Goal: Task Accomplishment & Management: Use online tool/utility

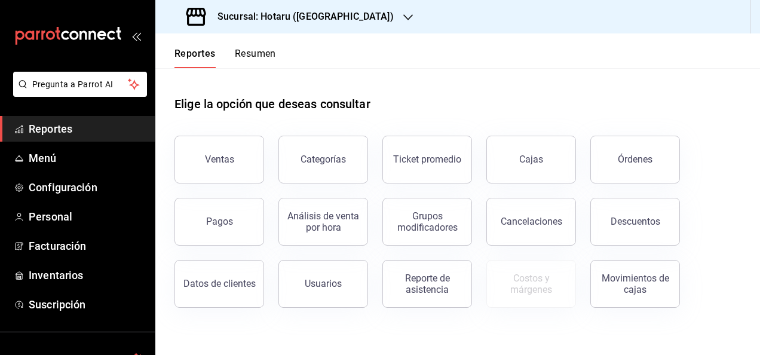
click at [343, 24] on div "Sucursal: Hotaru ([GEOGRAPHIC_DATA])" at bounding box center [291, 16] width 253 height 33
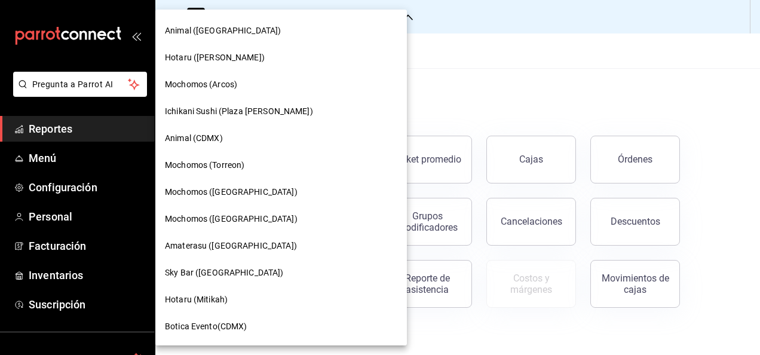
scroll to position [299, 0]
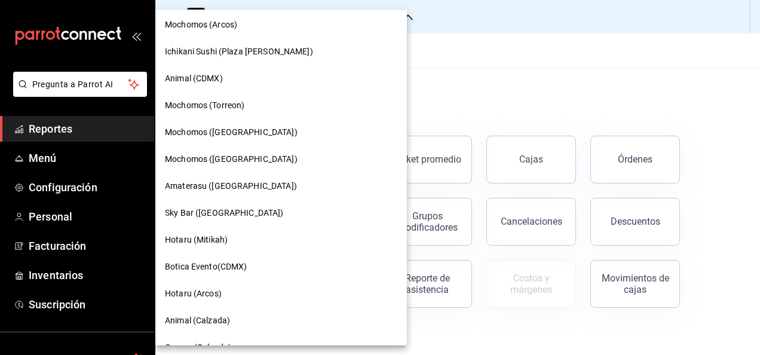
click at [254, 183] on span "Amaterasu ([GEOGRAPHIC_DATA])" at bounding box center [231, 186] width 132 height 13
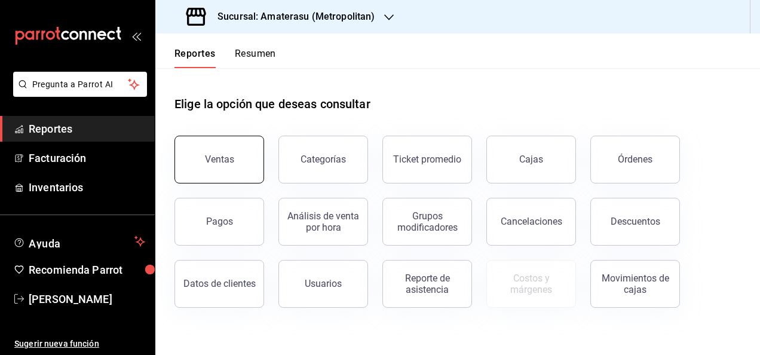
click at [196, 147] on button "Ventas" at bounding box center [219, 160] width 90 height 48
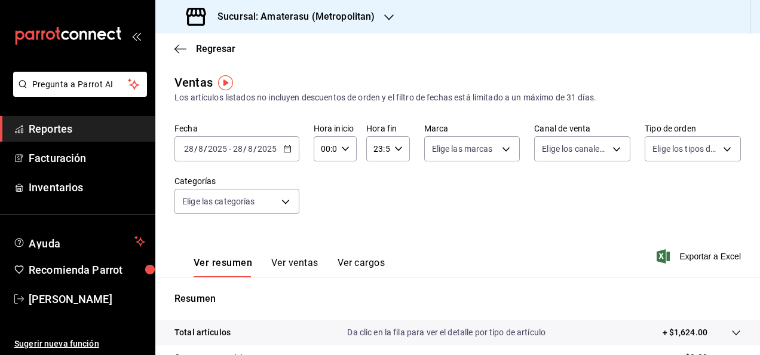
click at [286, 149] on icon "button" at bounding box center [287, 149] width 8 height 8
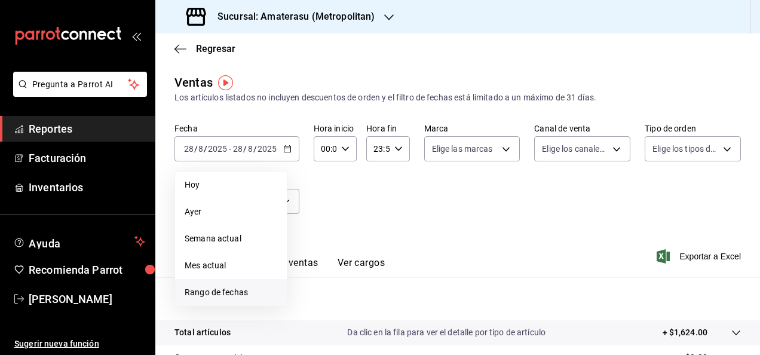
click at [238, 294] on span "Rango de fechas" at bounding box center [231, 292] width 93 height 13
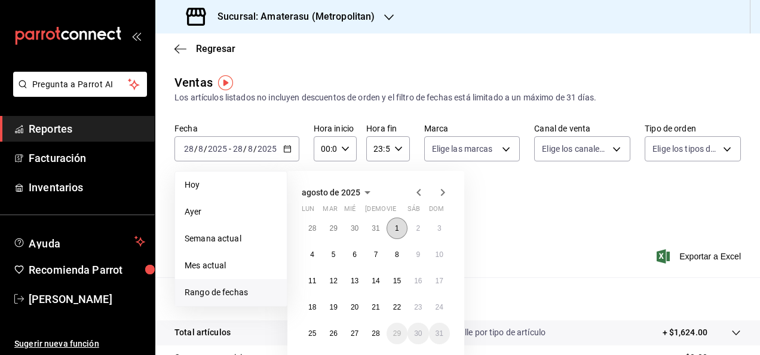
click at [404, 226] on button "1" at bounding box center [396, 227] width 21 height 21
click at [371, 337] on button "28" at bounding box center [375, 332] width 21 height 21
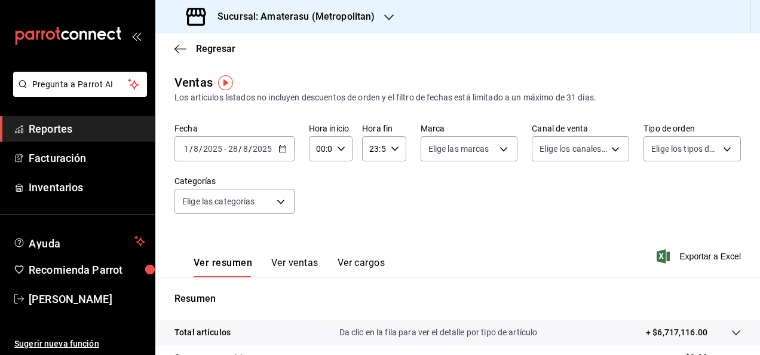
click at [343, 151] on icon "button" at bounding box center [341, 149] width 8 height 8
click at [318, 207] on span "05" at bounding box center [318, 203] width 2 height 10
type input "05:00"
click at [394, 165] on div at bounding box center [380, 177] width 760 height 355
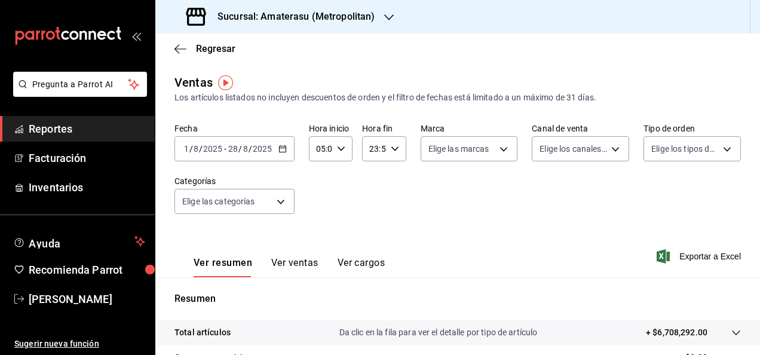
click at [393, 147] on icon "button" at bounding box center [395, 149] width 8 height 8
click at [370, 205] on span "05" at bounding box center [371, 203] width 2 height 10
click at [392, 177] on span "00" at bounding box center [392, 179] width 2 height 10
type input "05:00"
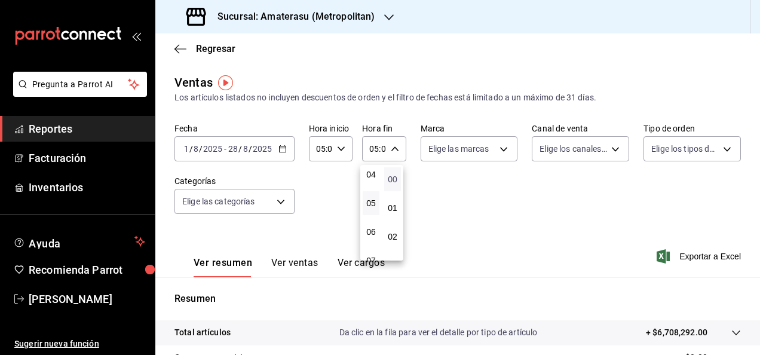
click at [392, 177] on span "00" at bounding box center [392, 179] width 2 height 10
click at [455, 186] on div at bounding box center [380, 177] width 760 height 355
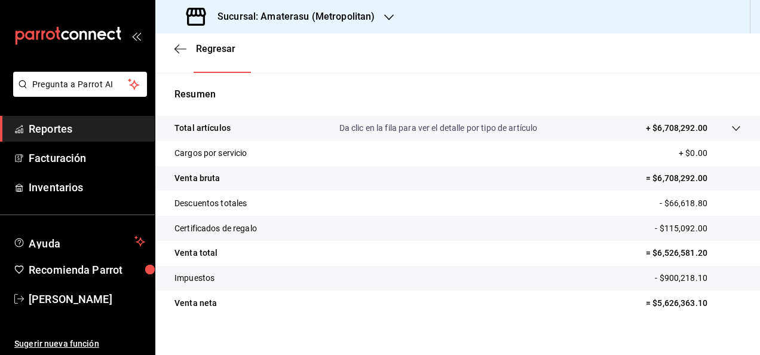
scroll to position [217, 0]
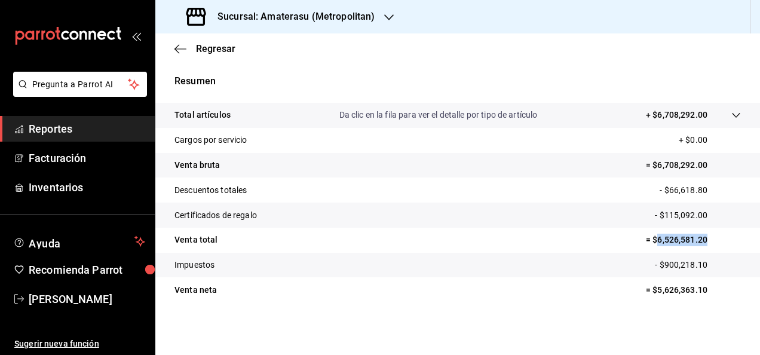
drag, startPoint x: 647, startPoint y: 240, endPoint x: 714, endPoint y: 242, distance: 67.5
click at [714, 242] on p "= $6,526,581.20" at bounding box center [693, 239] width 95 height 13
copy p "6,526,581.20"
click at [81, 122] on span "Reportes" at bounding box center [87, 129] width 116 height 16
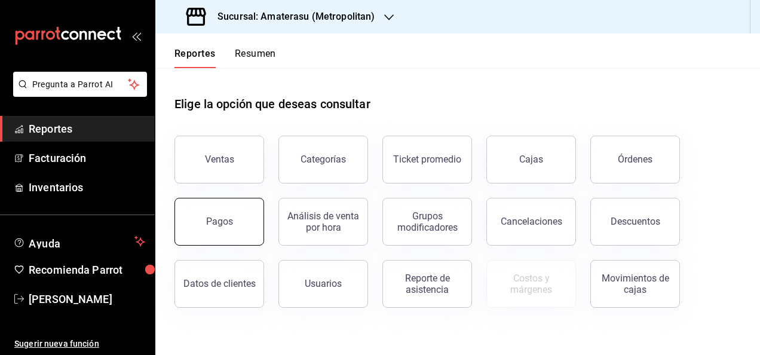
click at [222, 208] on button "Pagos" at bounding box center [219, 222] width 90 height 48
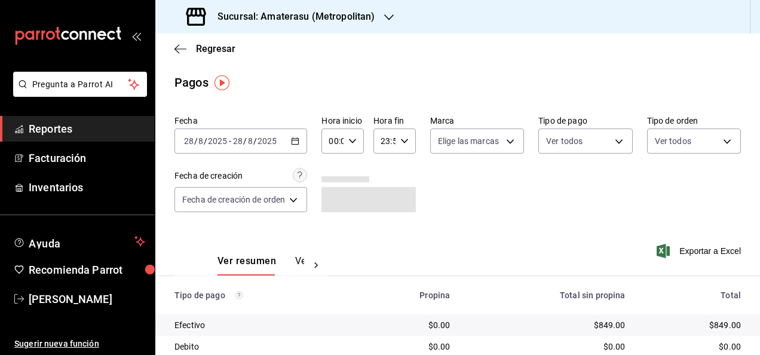
click at [296, 136] on div "[DATE] [DATE] - [DATE] [DATE]" at bounding box center [240, 140] width 133 height 25
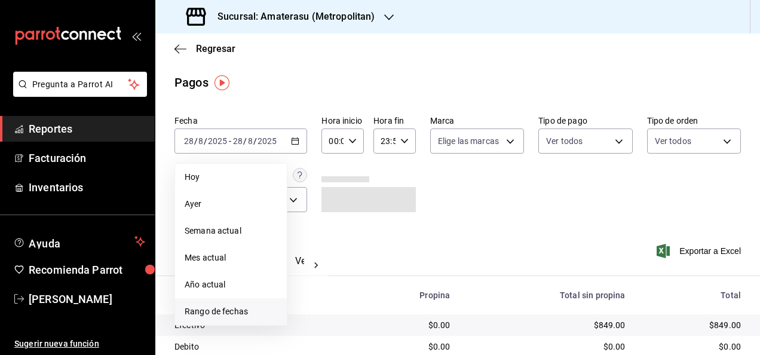
click at [225, 315] on span "Rango de fechas" at bounding box center [231, 311] width 93 height 13
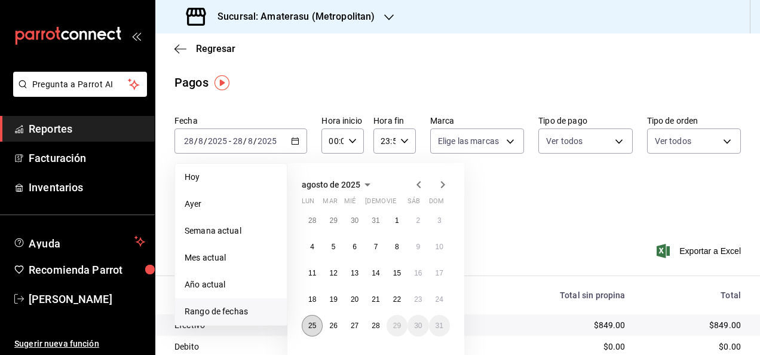
click at [305, 319] on button "25" at bounding box center [312, 325] width 21 height 21
click at [376, 329] on abbr "28" at bounding box center [375, 325] width 8 height 8
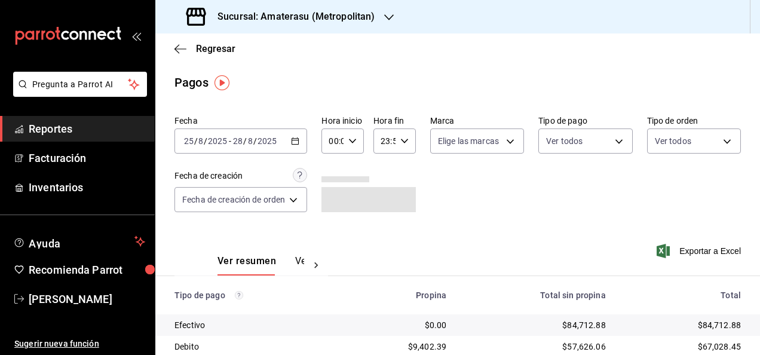
click at [351, 144] on icon "button" at bounding box center [352, 141] width 8 height 8
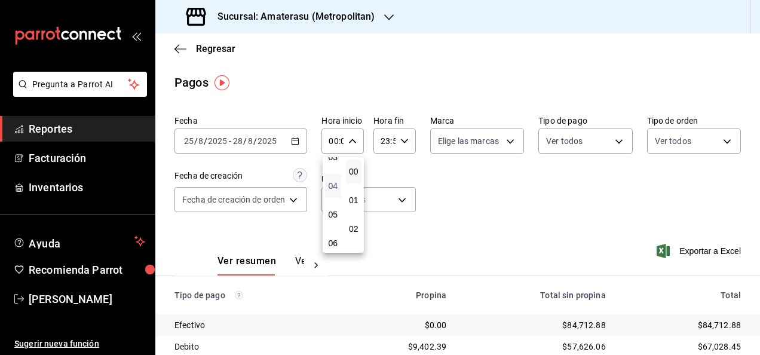
scroll to position [119, 0]
click at [332, 199] on span "05" at bounding box center [333, 195] width 2 height 10
type input "05:00"
click at [404, 141] on div at bounding box center [380, 177] width 760 height 355
click at [404, 141] on \(Stroke\) "button" at bounding box center [404, 141] width 7 height 4
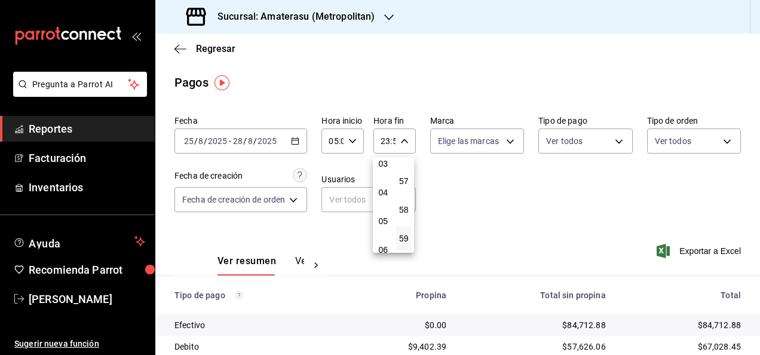
scroll to position [119, 0]
click at [382, 199] on span "05" at bounding box center [383, 195] width 2 height 10
click at [404, 169] on span "00" at bounding box center [404, 172] width 2 height 10
type input "05:00"
click at [404, 169] on span "00" at bounding box center [404, 172] width 2 height 10
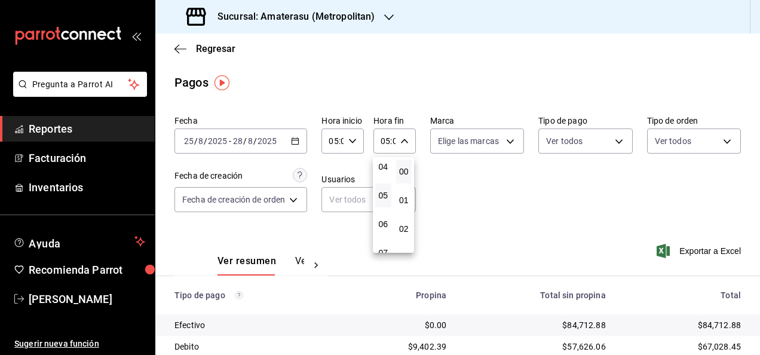
click at [455, 183] on div at bounding box center [380, 177] width 760 height 355
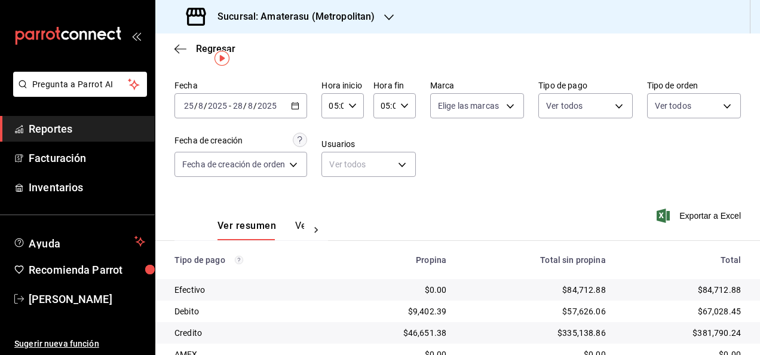
scroll to position [119, 0]
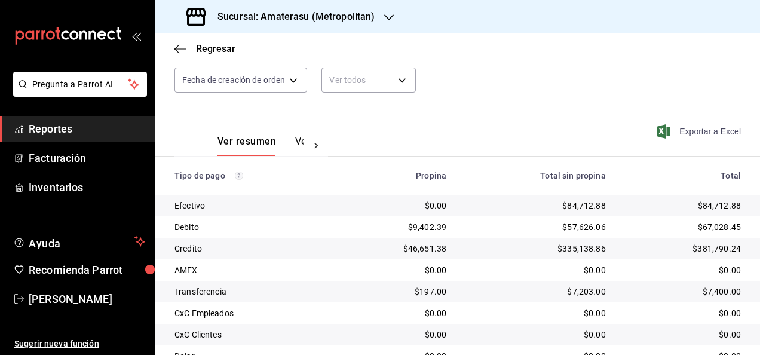
click at [679, 136] on span "Exportar a Excel" at bounding box center [700, 131] width 82 height 14
click at [392, 17] on div "Sucursal: Amaterasu (Metropolitan)" at bounding box center [281, 16] width 233 height 33
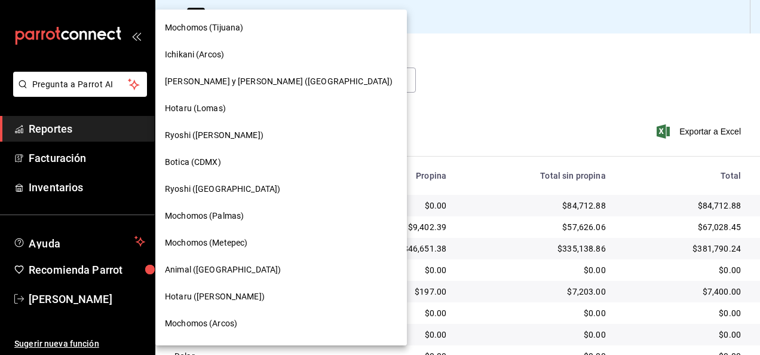
click at [259, 108] on div "Hotaru (Lomas)" at bounding box center [281, 108] width 232 height 13
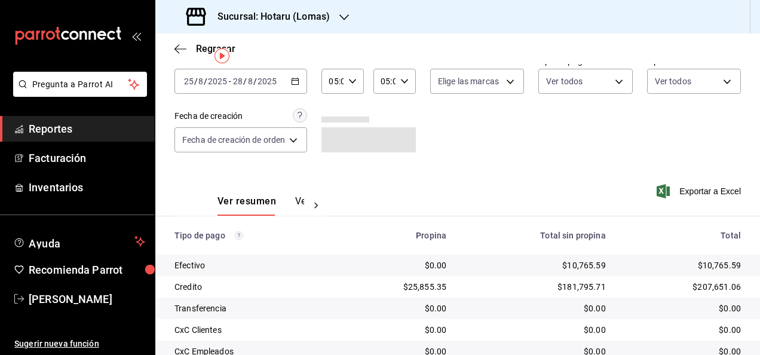
scroll to position [0, 0]
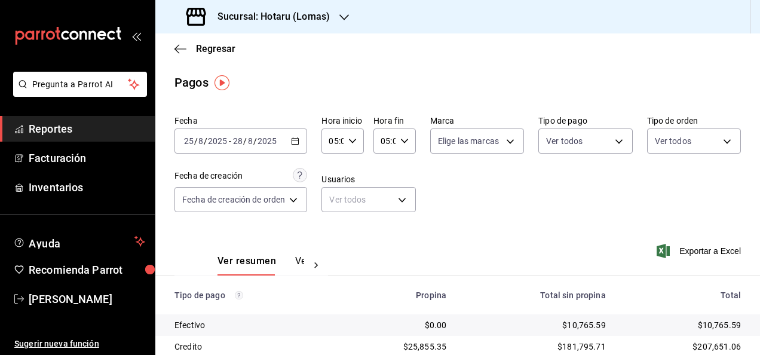
click at [104, 128] on span "Reportes" at bounding box center [87, 129] width 116 height 16
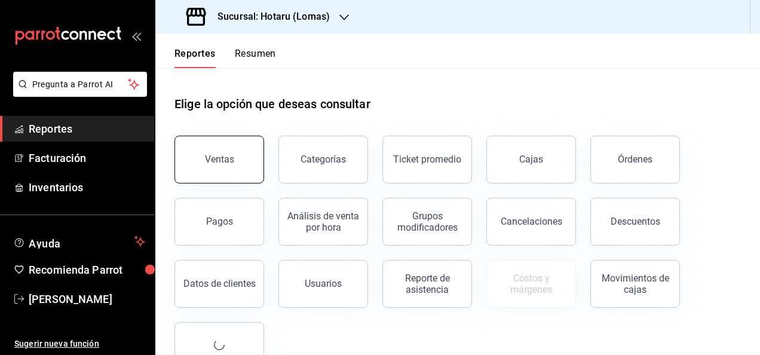
click at [208, 146] on button "Ventas" at bounding box center [219, 160] width 90 height 48
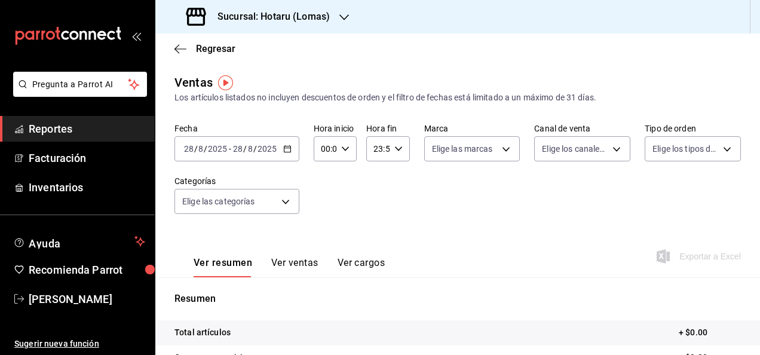
click at [287, 148] on icon "button" at bounding box center [287, 149] width 8 height 8
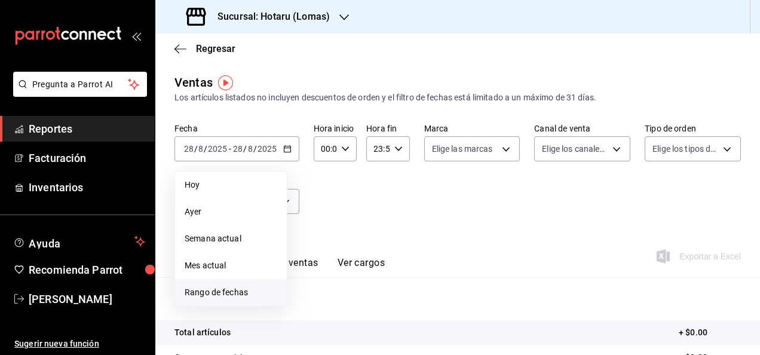
click at [268, 291] on span "Rango de fechas" at bounding box center [231, 292] width 93 height 13
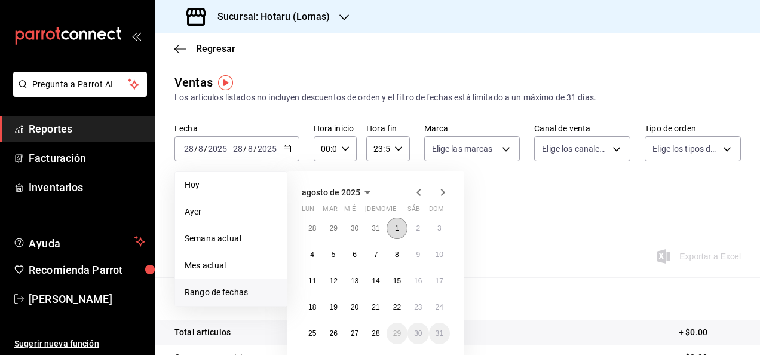
click at [396, 231] on abbr "1" at bounding box center [397, 228] width 4 height 8
click at [380, 334] on button "28" at bounding box center [375, 332] width 21 height 21
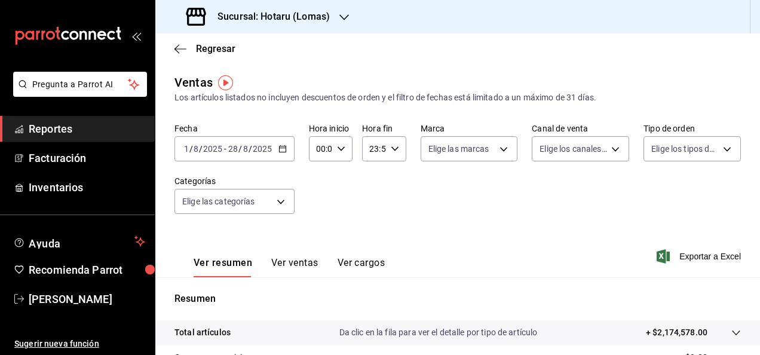
click at [340, 150] on icon "button" at bounding box center [341, 149] width 8 height 8
click at [318, 203] on span "05" at bounding box center [318, 203] width 2 height 10
type input "05:00"
click at [380, 188] on div at bounding box center [380, 177] width 760 height 355
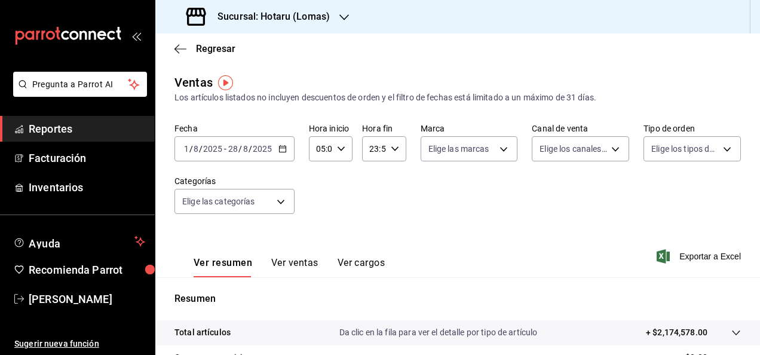
click at [393, 145] on icon "button" at bounding box center [395, 149] width 8 height 8
click at [372, 210] on span "05" at bounding box center [371, 208] width 2 height 10
click at [391, 183] on span "00" at bounding box center [392, 179] width 2 height 10
type input "05:00"
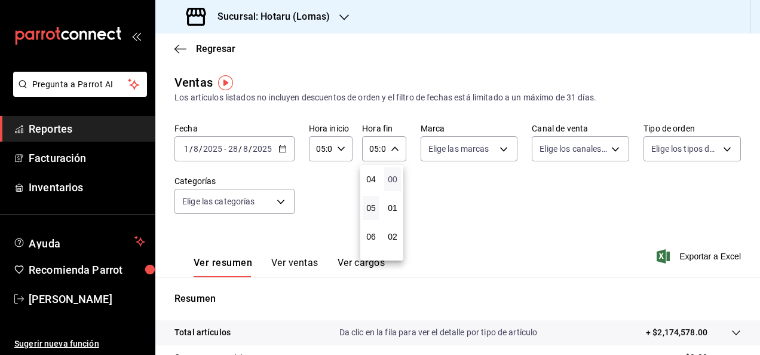
click at [392, 181] on span "00" at bounding box center [392, 179] width 2 height 10
click at [445, 197] on div at bounding box center [380, 177] width 760 height 355
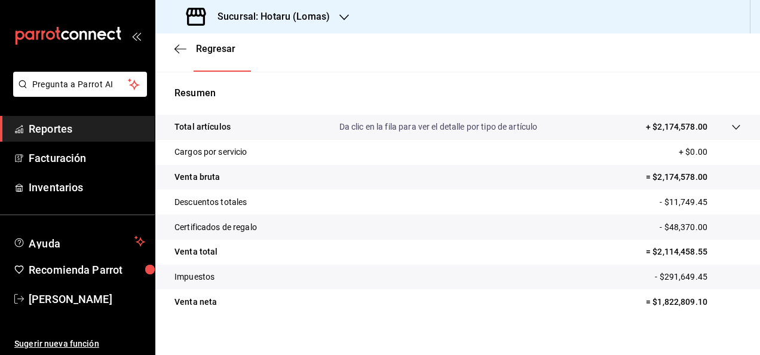
scroll to position [217, 0]
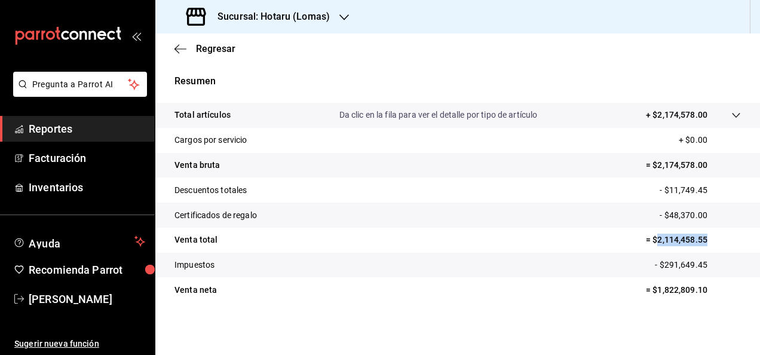
drag, startPoint x: 649, startPoint y: 236, endPoint x: 707, endPoint y: 237, distance: 58.5
click at [707, 237] on p "= $2,114,458.55" at bounding box center [693, 239] width 95 height 13
copy p "2,114,458.55"
click at [108, 126] on span "Reportes" at bounding box center [87, 129] width 116 height 16
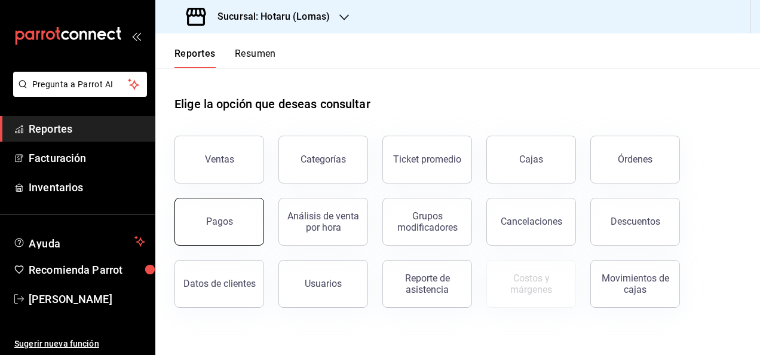
click at [255, 231] on button "Pagos" at bounding box center [219, 222] width 90 height 48
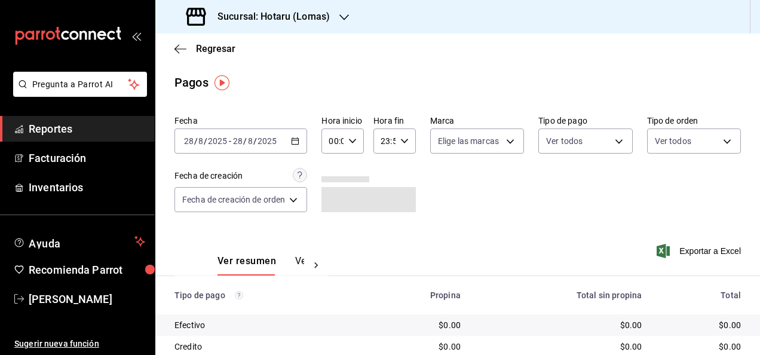
click at [301, 141] on div "[DATE] [DATE] - [DATE] [DATE]" at bounding box center [240, 140] width 133 height 25
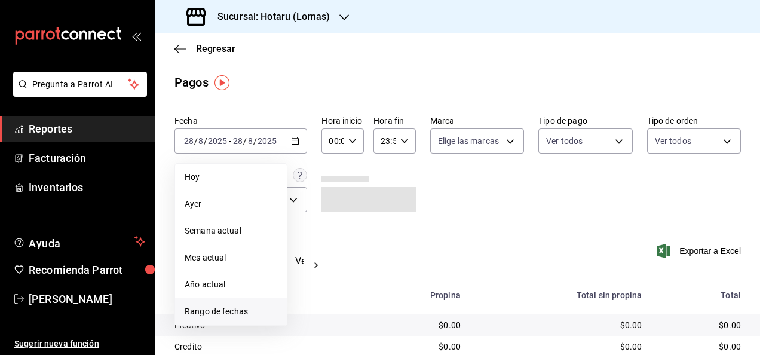
click at [270, 309] on span "Rango de fechas" at bounding box center [231, 311] width 93 height 13
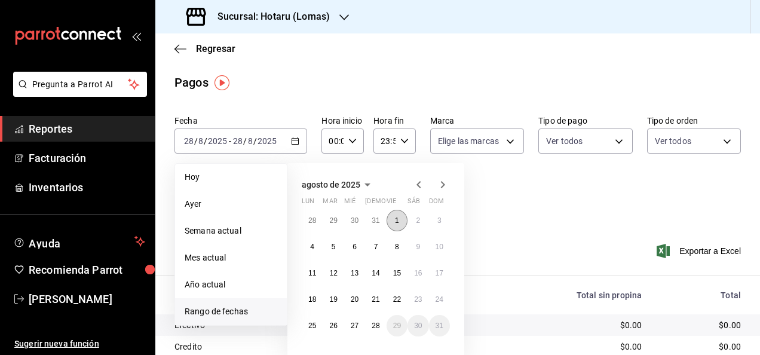
click at [397, 221] on abbr "1" at bounding box center [397, 220] width 4 height 8
click at [311, 330] on button "25" at bounding box center [312, 325] width 21 height 21
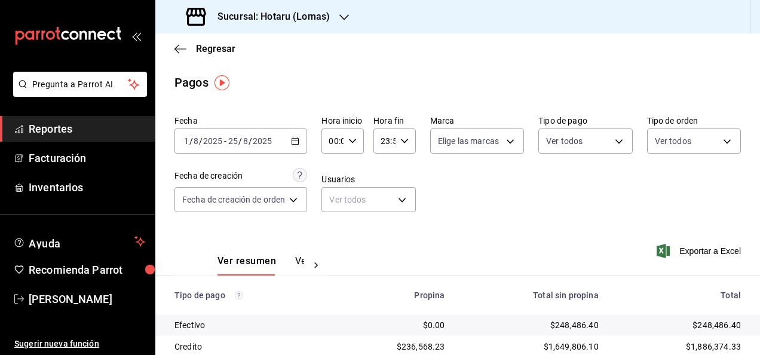
click at [299, 140] on icon "button" at bounding box center [295, 141] width 8 height 8
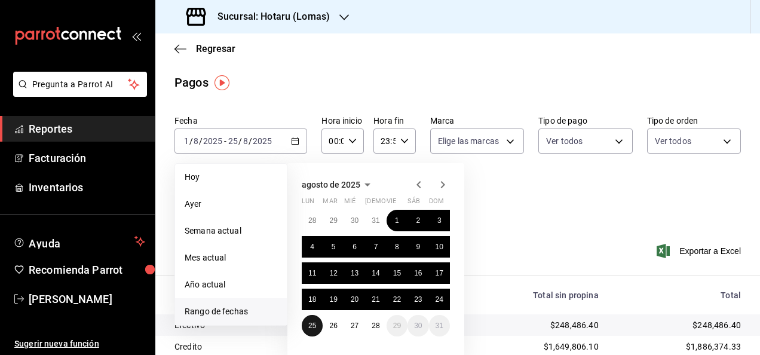
click at [313, 322] on abbr "25" at bounding box center [312, 325] width 8 height 8
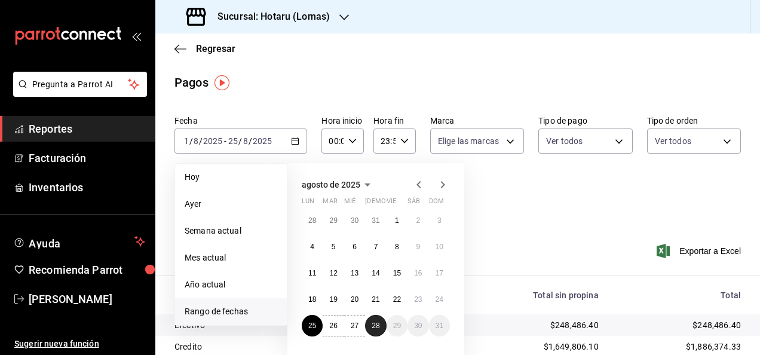
click at [377, 324] on abbr "28" at bounding box center [375, 325] width 8 height 8
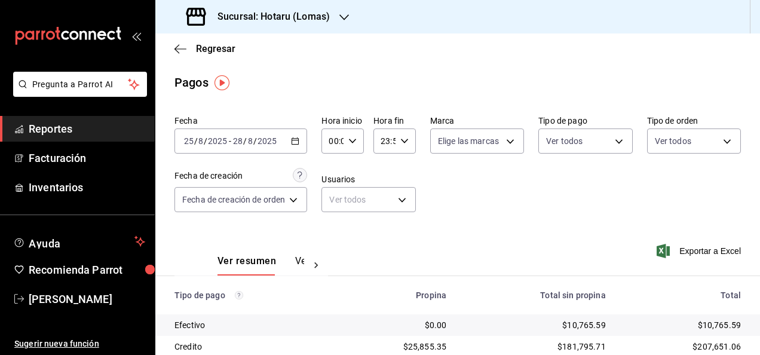
click at [346, 137] on div "00:00 Hora inicio" at bounding box center [342, 140] width 42 height 25
click at [332, 195] on span "05" at bounding box center [333, 195] width 2 height 10
type input "05:00"
click at [436, 179] on div at bounding box center [380, 177] width 760 height 355
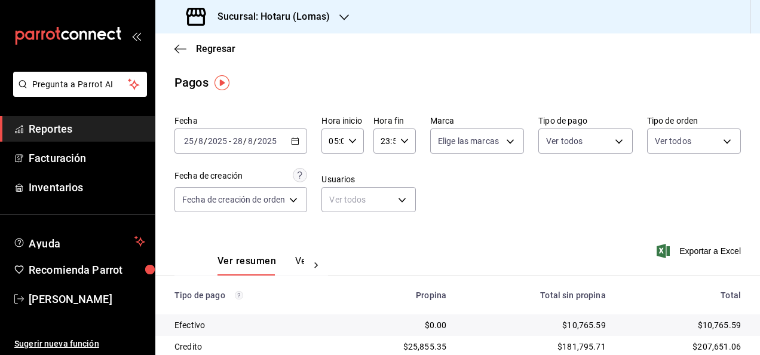
click at [401, 140] on icon "button" at bounding box center [404, 141] width 8 height 8
click at [382, 202] on span "05" at bounding box center [383, 200] width 2 height 10
click at [403, 172] on span "00" at bounding box center [404, 172] width 2 height 10
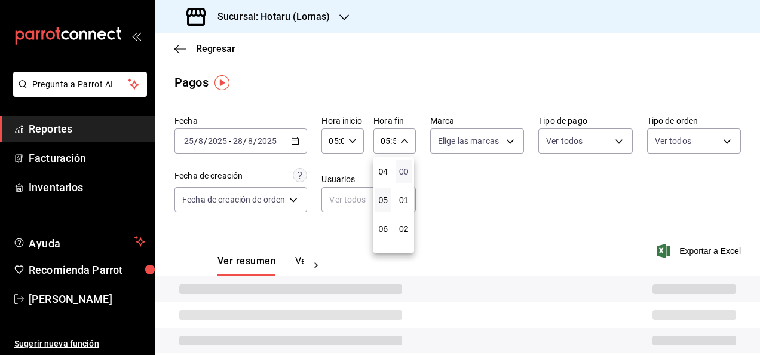
type input "05:00"
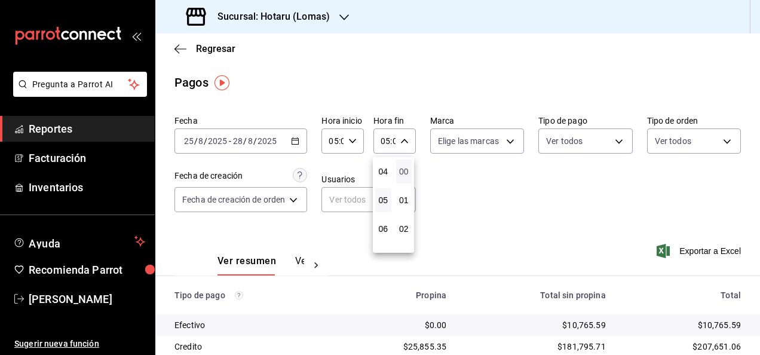
click at [404, 167] on span "00" at bounding box center [404, 172] width 2 height 10
click at [444, 189] on div at bounding box center [380, 177] width 760 height 355
click at [689, 253] on span "Exportar a Excel" at bounding box center [700, 251] width 82 height 14
click at [339, 17] on icon "button" at bounding box center [344, 18] width 10 height 10
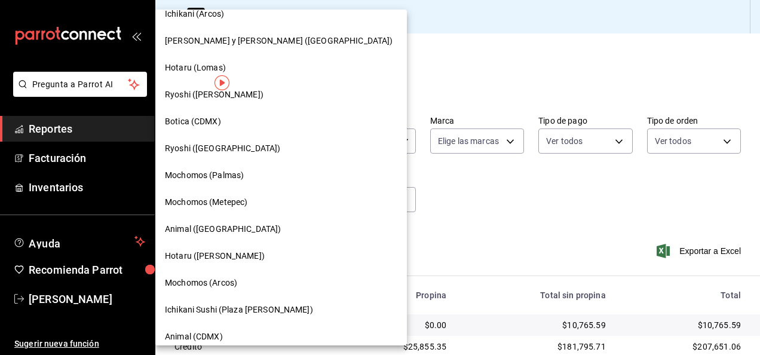
scroll to position [60, 0]
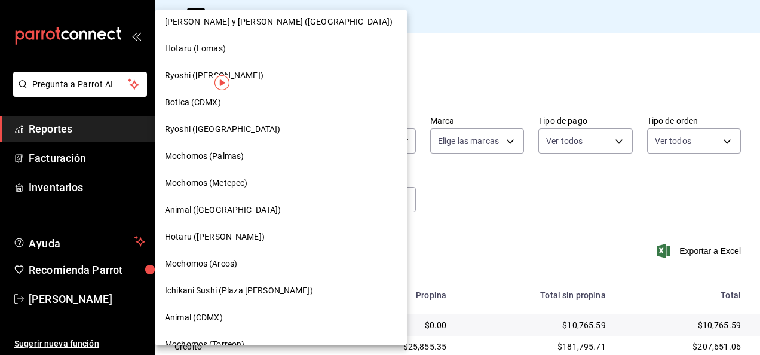
click at [254, 233] on div "Hotaru ([PERSON_NAME])" at bounding box center [281, 237] width 232 height 13
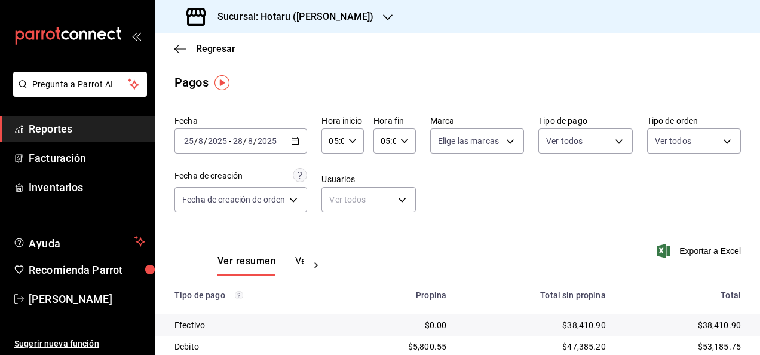
click at [93, 121] on span "Reportes" at bounding box center [87, 129] width 116 height 16
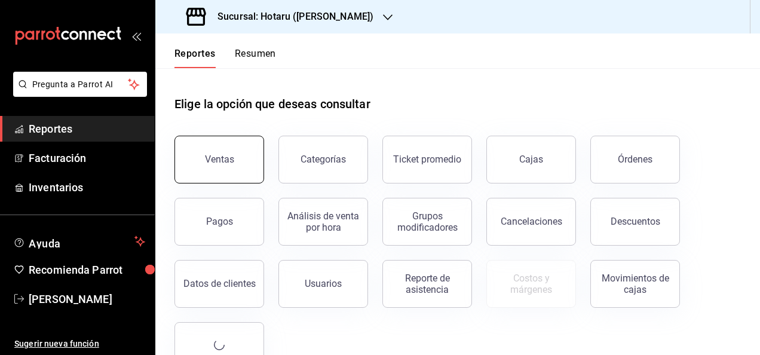
click at [223, 161] on div "Ventas" at bounding box center [219, 158] width 29 height 11
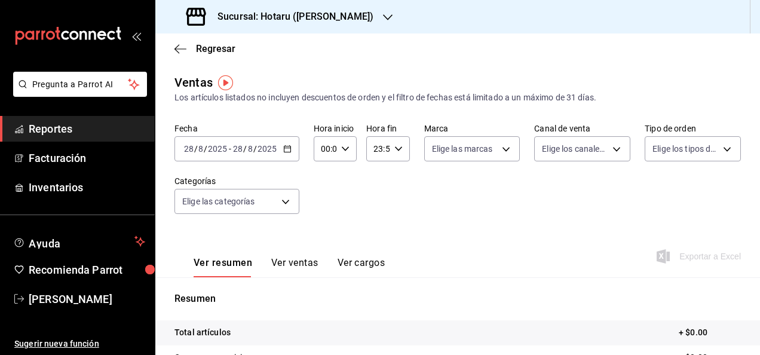
click at [284, 153] on icon "button" at bounding box center [287, 149] width 8 height 8
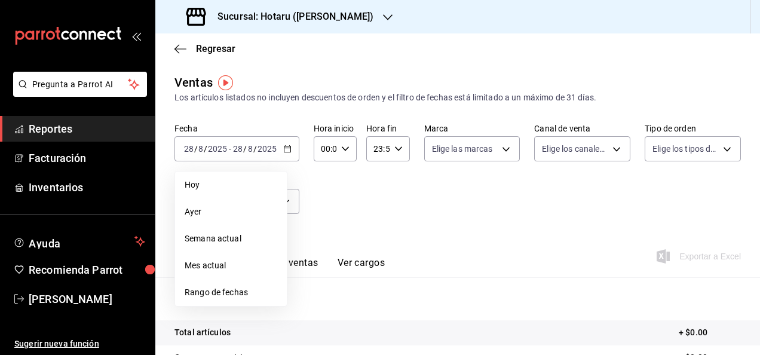
click at [213, 291] on span "Rango de fechas" at bounding box center [231, 292] width 93 height 13
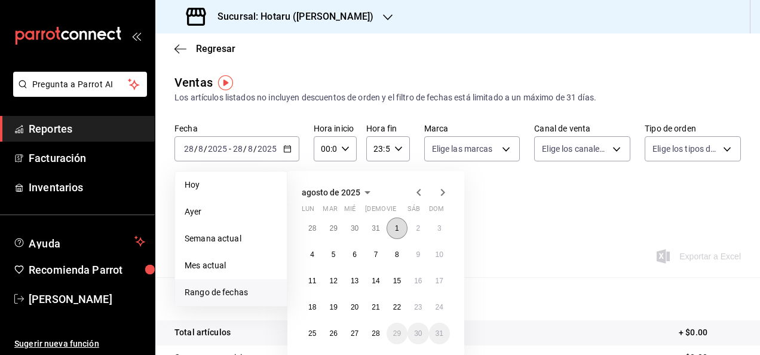
click at [395, 225] on abbr "1" at bounding box center [397, 228] width 4 height 8
click at [374, 337] on button "28" at bounding box center [375, 332] width 21 height 21
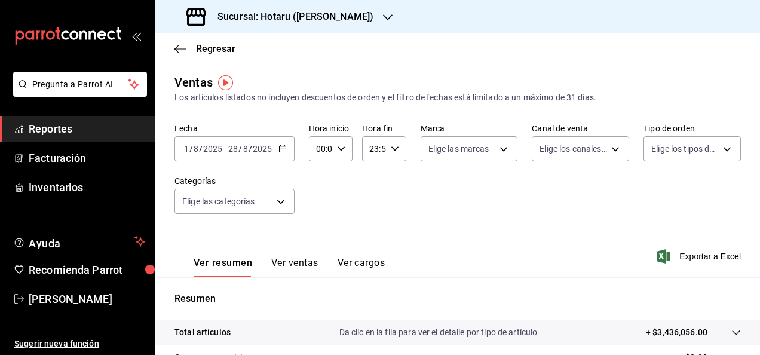
click at [343, 147] on div "00:00 Hora inicio" at bounding box center [331, 148] width 44 height 25
click at [319, 202] on span "05" at bounding box center [318, 203] width 2 height 10
type input "05:00"
click at [391, 150] on div at bounding box center [380, 177] width 760 height 355
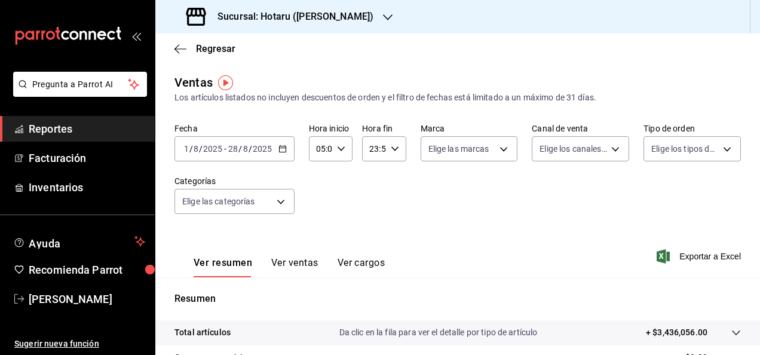
click at [391, 150] on \(Stroke\) "button" at bounding box center [394, 148] width 7 height 4
drag, startPoint x: 370, startPoint y: 210, endPoint x: 381, endPoint y: 208, distance: 10.9
click at [370, 210] on span "05" at bounding box center [371, 208] width 2 height 10
click at [394, 180] on span "00" at bounding box center [392, 179] width 2 height 10
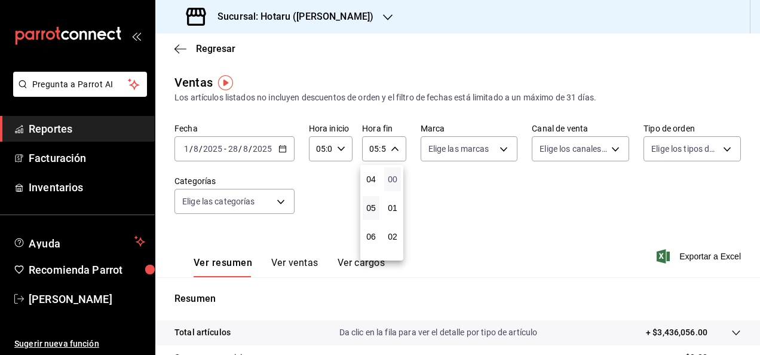
type input "05:00"
click at [394, 180] on span "00" at bounding box center [392, 179] width 2 height 10
click at [457, 183] on div at bounding box center [380, 177] width 760 height 355
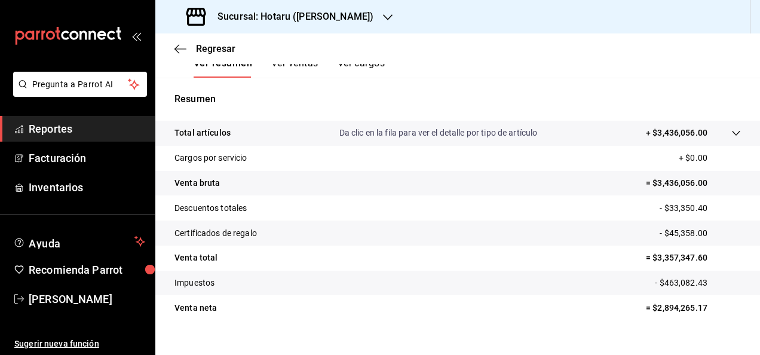
scroll to position [217, 0]
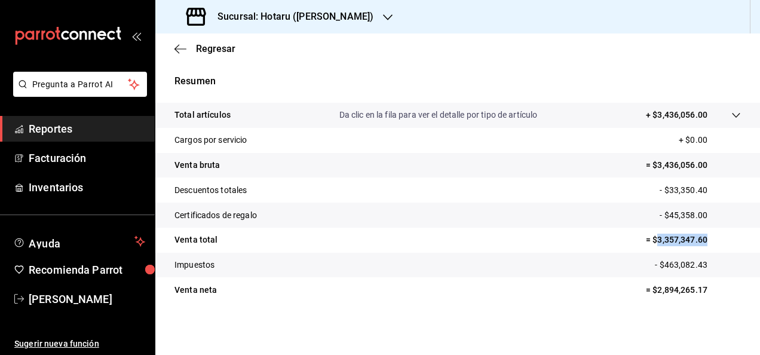
drag, startPoint x: 650, startPoint y: 238, endPoint x: 702, endPoint y: 239, distance: 52.6
click at [702, 239] on p "= $3,357,347.60" at bounding box center [693, 239] width 95 height 13
copy p "3,357,347.60"
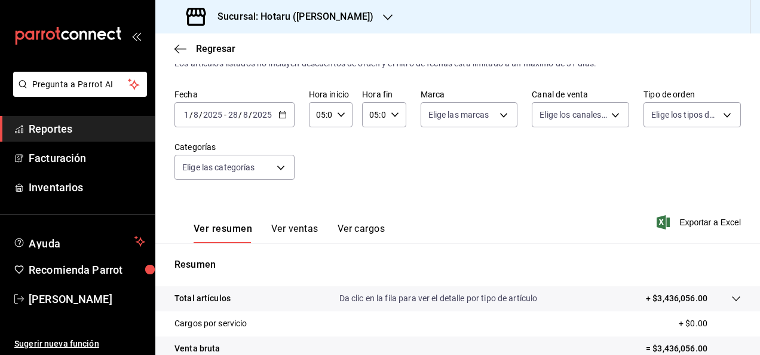
scroll to position [0, 0]
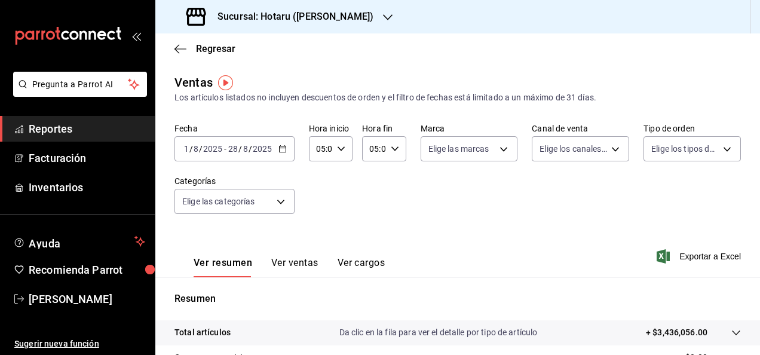
click at [119, 130] on span "Reportes" at bounding box center [87, 129] width 116 height 16
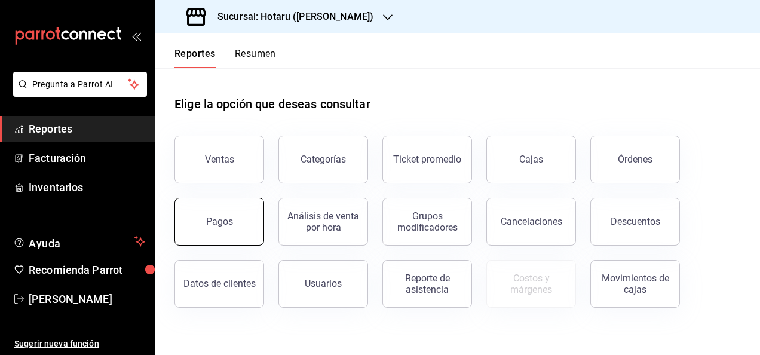
click at [222, 216] on div "Pagos" at bounding box center [219, 221] width 27 height 11
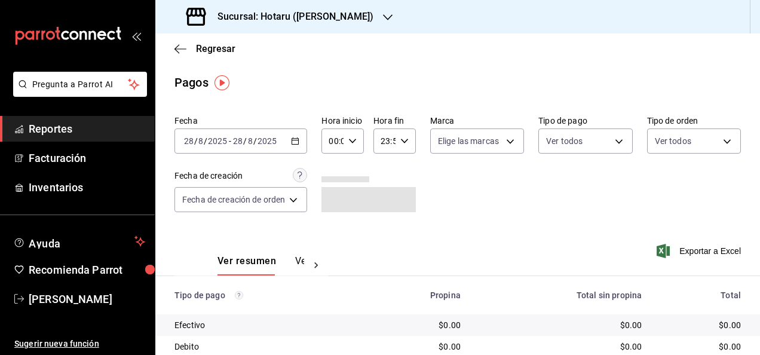
click at [299, 139] on \(Stroke\) "button" at bounding box center [294, 141] width 7 height 7
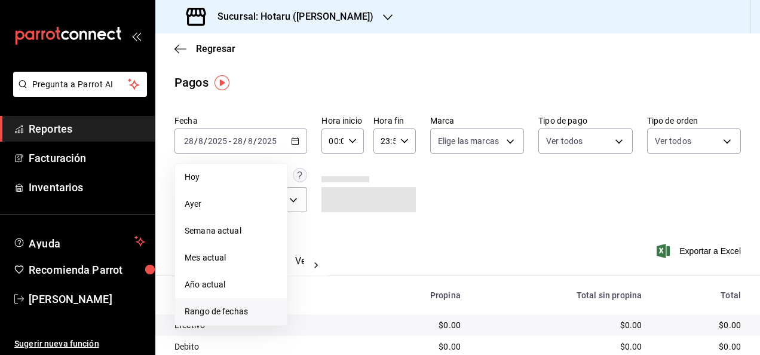
click at [247, 312] on span "Rango de fechas" at bounding box center [231, 311] width 93 height 13
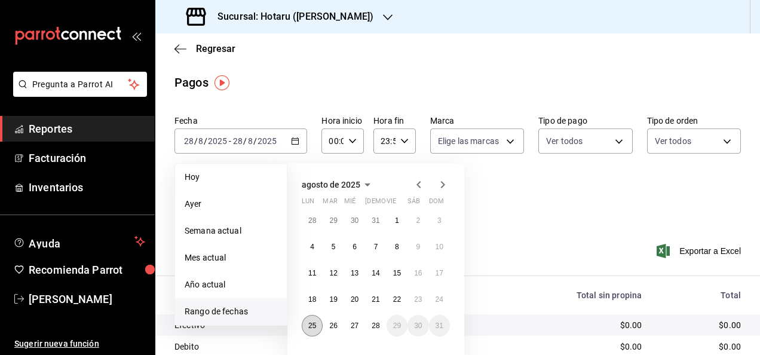
click at [318, 322] on button "25" at bounding box center [312, 325] width 21 height 21
click at [373, 321] on button "28" at bounding box center [375, 325] width 21 height 21
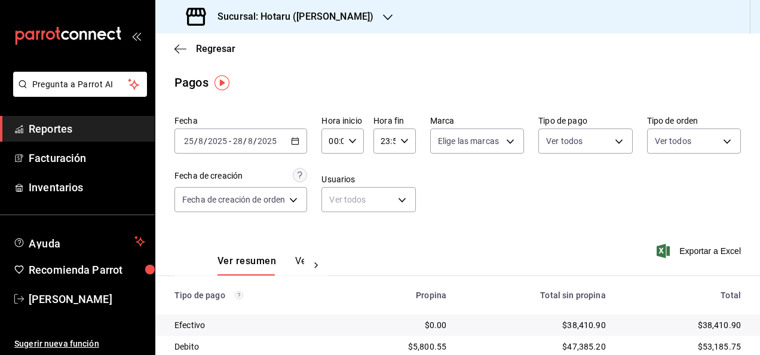
click at [358, 139] on div "00:00 Hora inicio" at bounding box center [342, 140] width 42 height 25
click at [334, 196] on span "05" at bounding box center [333, 195] width 2 height 10
type input "05:00"
click at [417, 159] on div at bounding box center [380, 177] width 760 height 355
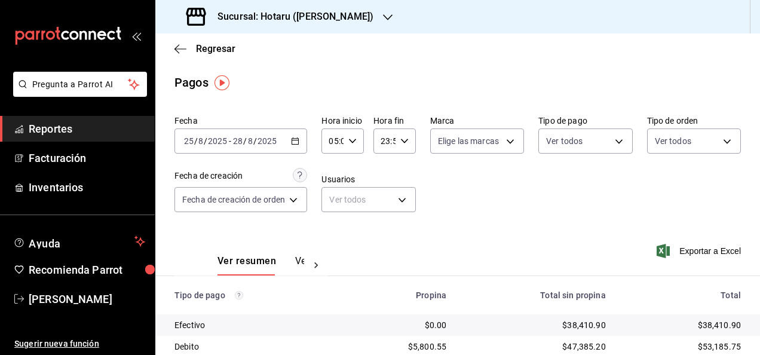
click at [406, 146] on div "23:59 Hora fin" at bounding box center [394, 140] width 42 height 25
click at [382, 194] on button "05" at bounding box center [383, 200] width 16 height 24
click at [403, 170] on span "00" at bounding box center [404, 172] width 2 height 10
type input "05:00"
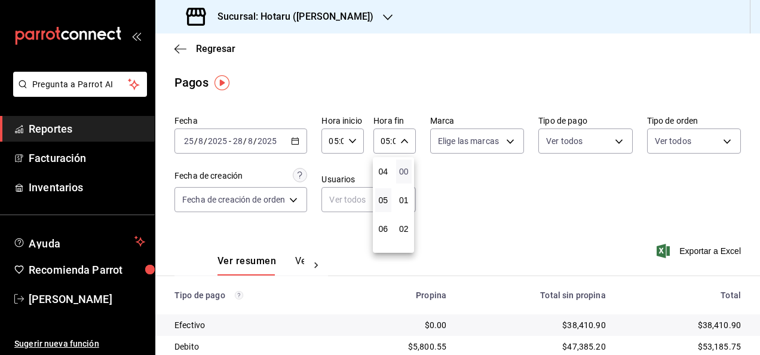
click at [403, 170] on span "00" at bounding box center [404, 172] width 2 height 10
click at [525, 197] on div at bounding box center [380, 177] width 760 height 355
click at [689, 253] on span "Exportar a Excel" at bounding box center [700, 251] width 82 height 14
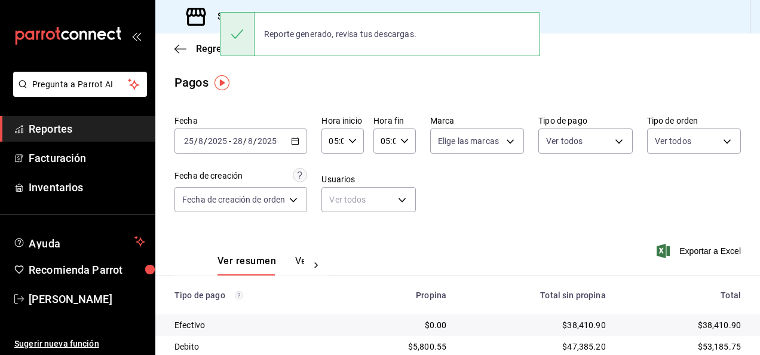
click at [366, 103] on main "Regresar Pagos Fecha [DATE] [DATE] - [DATE] [DATE] Hora inicio 05:00 Hora inici…" at bounding box center [457, 290] width 604 height 515
click at [367, 4] on div "Sucursal: Hotaru ([PERSON_NAME])" at bounding box center [457, 16] width 604 height 33
click at [377, 70] on main "Regresar Pagos Fecha [DATE] [DATE] - [DATE] [DATE] Hora inicio 05:00 Hora inici…" at bounding box center [457, 290] width 604 height 515
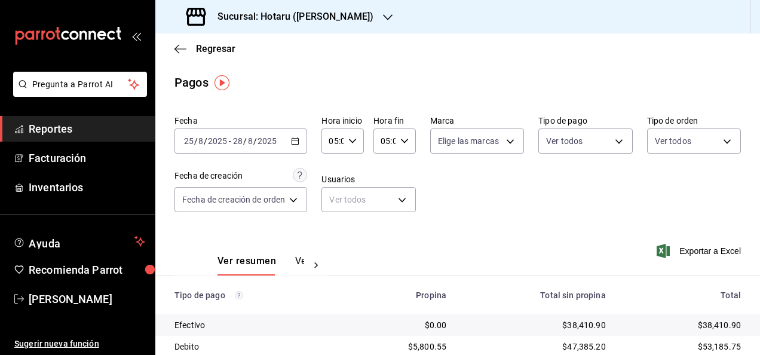
click at [112, 132] on span "Reportes" at bounding box center [87, 129] width 116 height 16
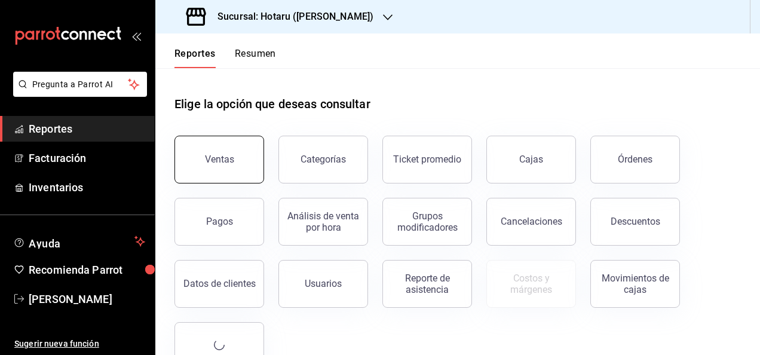
click at [215, 165] on button "Ventas" at bounding box center [219, 160] width 90 height 48
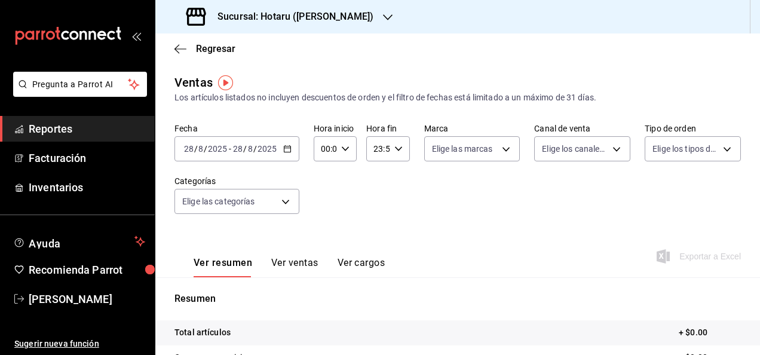
click at [287, 147] on icon "button" at bounding box center [287, 149] width 8 height 8
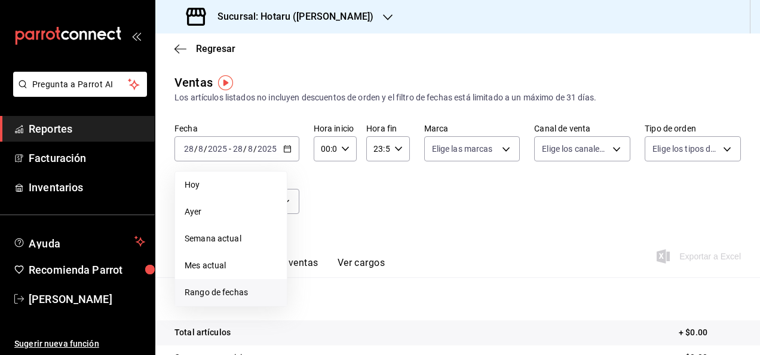
click at [254, 290] on span "Rango de fechas" at bounding box center [231, 292] width 93 height 13
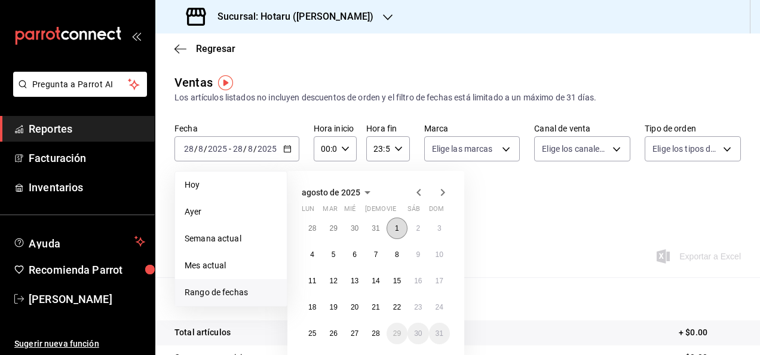
click at [395, 226] on abbr "1" at bounding box center [397, 228] width 4 height 8
click at [381, 327] on button "28" at bounding box center [375, 332] width 21 height 21
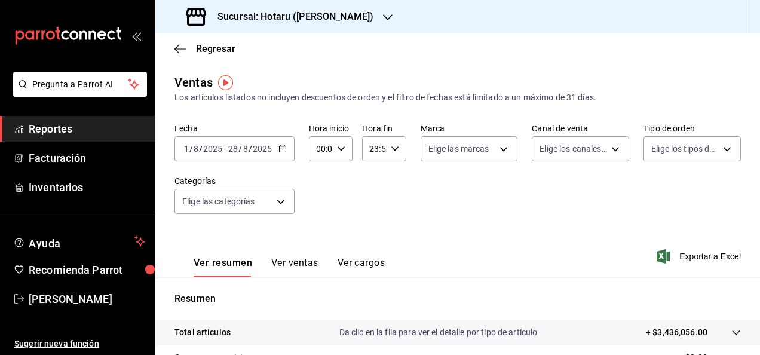
click at [343, 152] on icon "button" at bounding box center [341, 149] width 8 height 8
click at [317, 205] on span "05" at bounding box center [318, 203] width 2 height 10
type input "05:00"
click at [389, 154] on div at bounding box center [380, 177] width 760 height 355
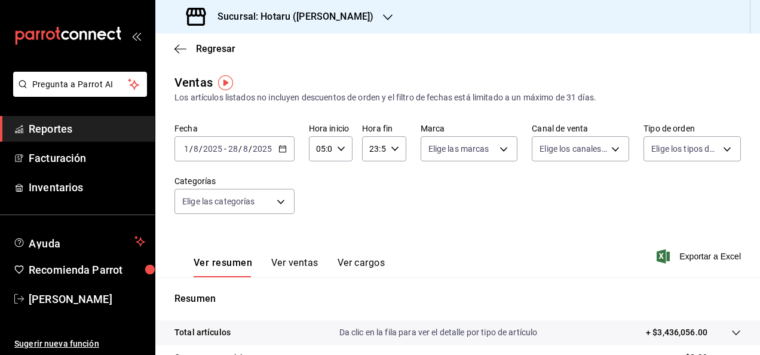
click at [388, 154] on div "23:59 Hora fin" at bounding box center [384, 148] width 44 height 25
click at [372, 209] on span "05" at bounding box center [371, 208] width 2 height 10
click at [395, 173] on button "00" at bounding box center [392, 179] width 17 height 24
type input "05:00"
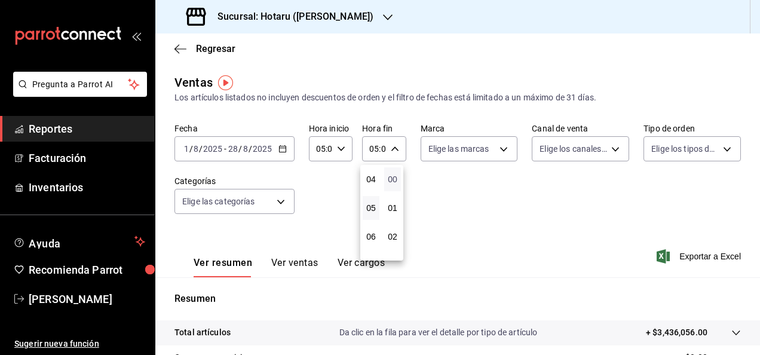
click at [394, 174] on span "00" at bounding box center [392, 179] width 2 height 10
click at [517, 183] on div at bounding box center [380, 177] width 760 height 355
click at [394, 145] on icon "button" at bounding box center [395, 149] width 8 height 8
click at [394, 180] on span "00" at bounding box center [392, 179] width 2 height 10
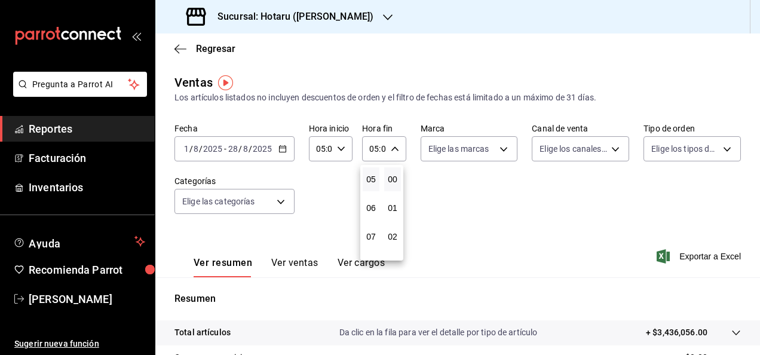
click at [478, 180] on div at bounding box center [380, 177] width 760 height 355
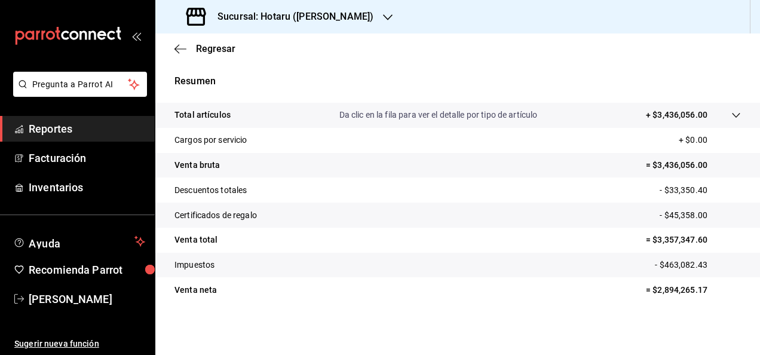
scroll to position [217, 0]
drag, startPoint x: 649, startPoint y: 239, endPoint x: 700, endPoint y: 239, distance: 50.8
click at [700, 239] on p "= $3,357,347.60" at bounding box center [693, 239] width 95 height 13
copy p "3,357,347.60"
click at [383, 19] on icon "button" at bounding box center [388, 18] width 10 height 10
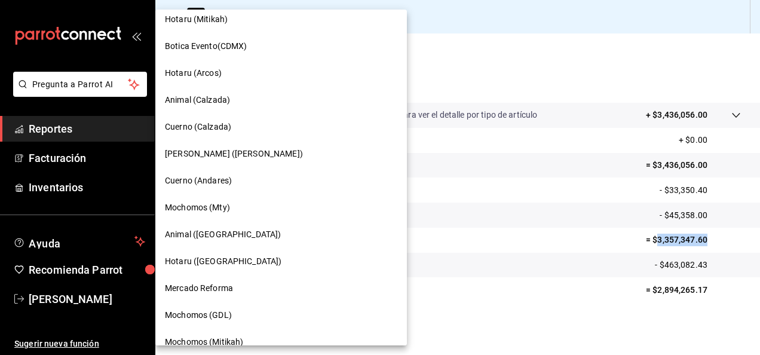
scroll to position [537, 0]
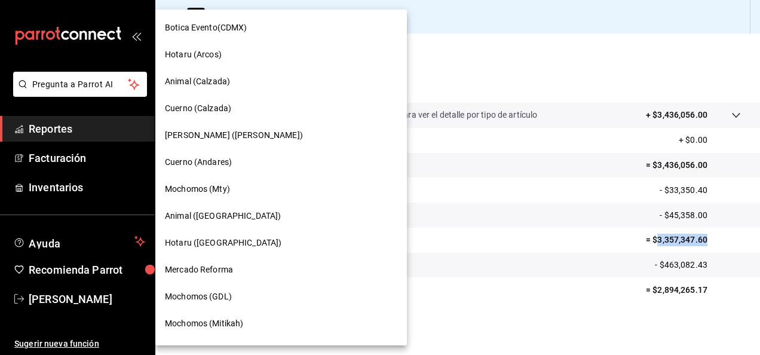
click at [265, 242] on div "Hotaru ([GEOGRAPHIC_DATA])" at bounding box center [281, 242] width 232 height 13
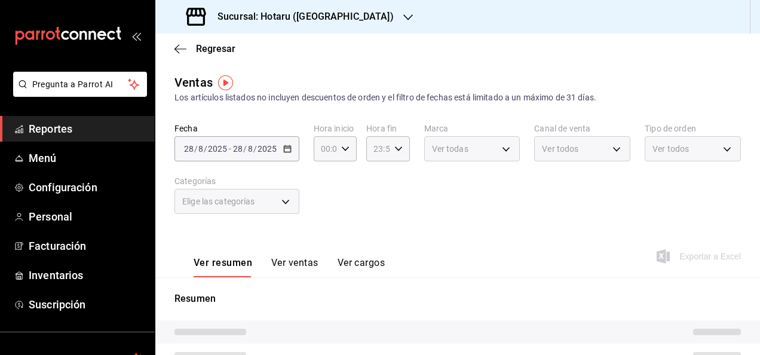
type input "05:00"
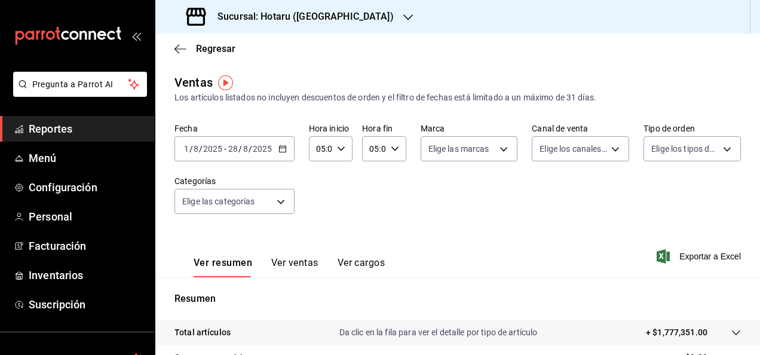
click at [393, 149] on icon "button" at bounding box center [395, 149] width 8 height 8
click at [394, 179] on span "00" at bounding box center [392, 179] width 2 height 10
click at [337, 149] on div at bounding box center [380, 177] width 760 height 355
click at [343, 150] on div "05:00 Hora inicio" at bounding box center [331, 148] width 44 height 25
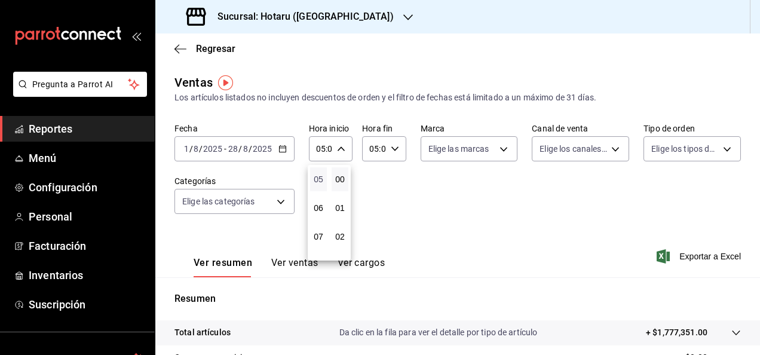
click at [319, 180] on span "05" at bounding box center [318, 179] width 2 height 10
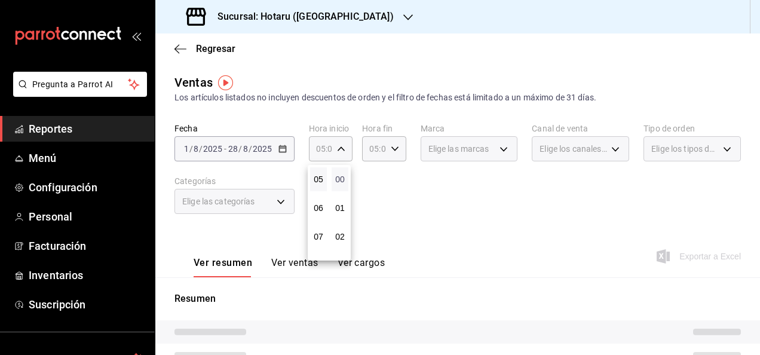
click at [341, 180] on span "00" at bounding box center [340, 179] width 2 height 10
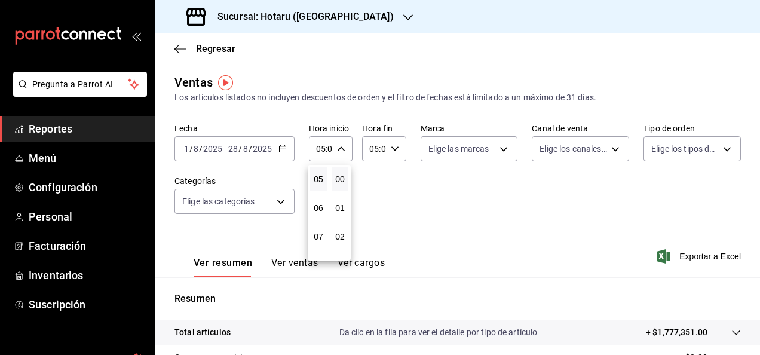
click at [453, 214] on div at bounding box center [380, 177] width 760 height 355
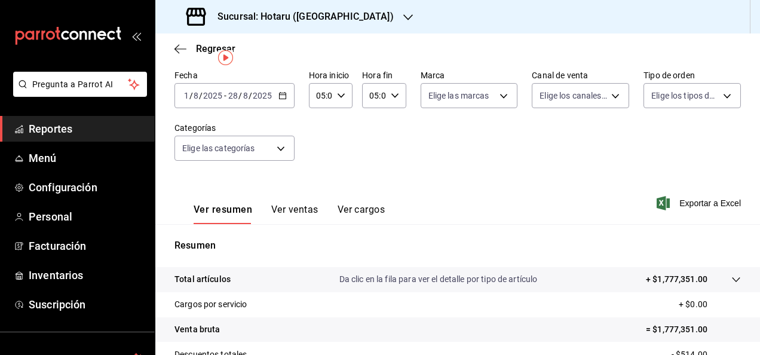
scroll to position [179, 0]
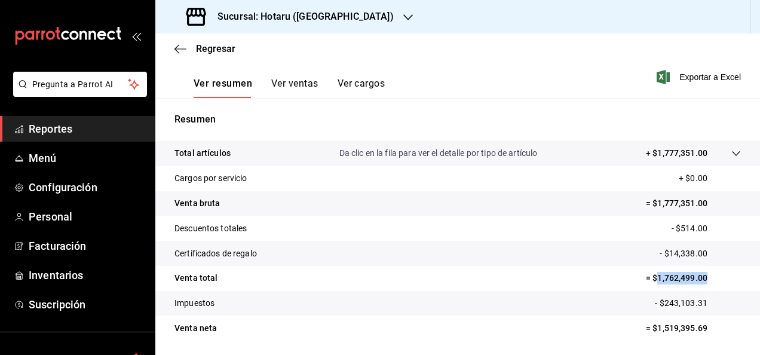
drag, startPoint x: 647, startPoint y: 277, endPoint x: 706, endPoint y: 278, distance: 58.5
click at [706, 278] on p "= $1,762,499.00" at bounding box center [693, 278] width 95 height 13
copy p "1,762,499.00"
click at [118, 121] on span "Reportes" at bounding box center [87, 129] width 116 height 16
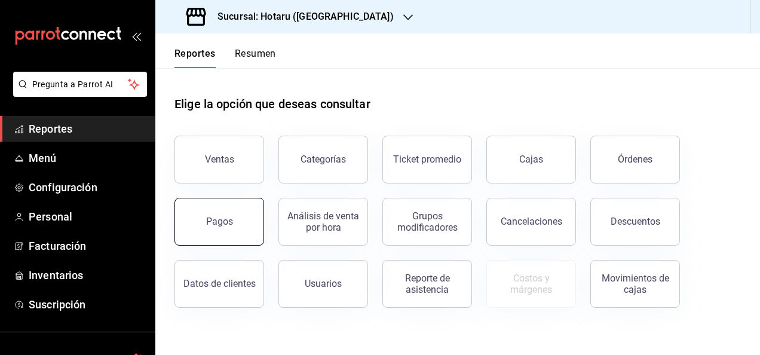
click at [230, 211] on button "Pagos" at bounding box center [219, 222] width 90 height 48
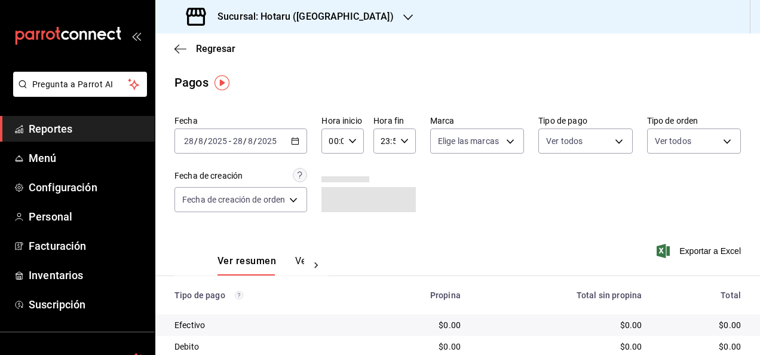
click at [299, 142] on \(Stroke\) "button" at bounding box center [294, 141] width 7 height 7
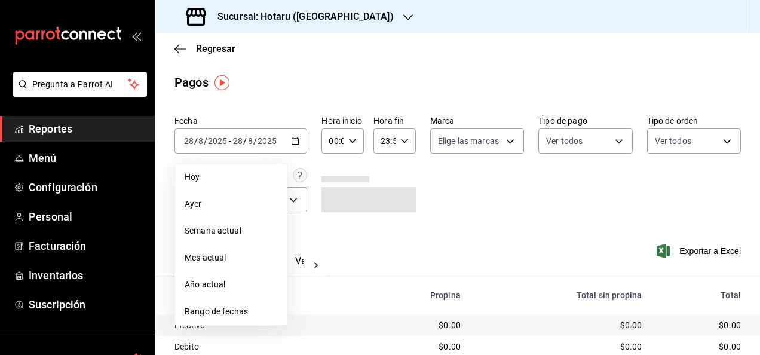
click at [306, 93] on main "Regresar Pagos Fecha [DATE] [DATE] - [DATE] [DATE] [DATE] [DATE] Semana actual …" at bounding box center [457, 279] width 604 height 493
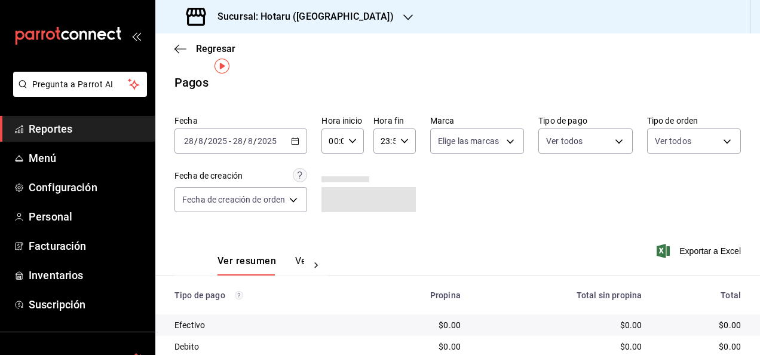
scroll to position [60, 0]
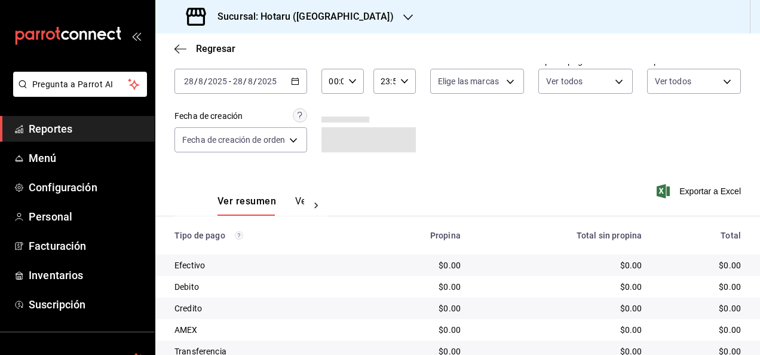
click at [295, 80] on \(Stroke\) "button" at bounding box center [295, 80] width 7 height 1
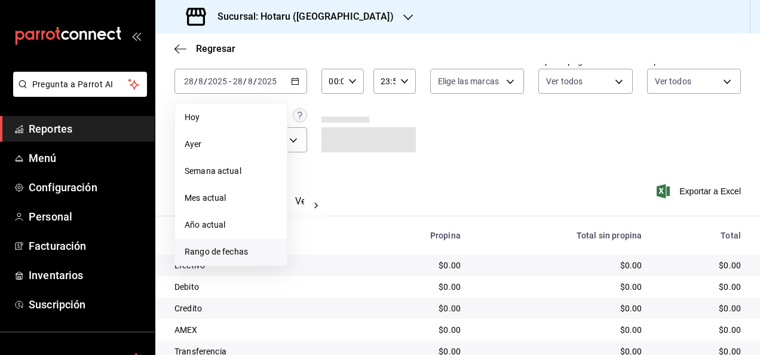
click at [245, 257] on span "Rango de fechas" at bounding box center [231, 251] width 93 height 13
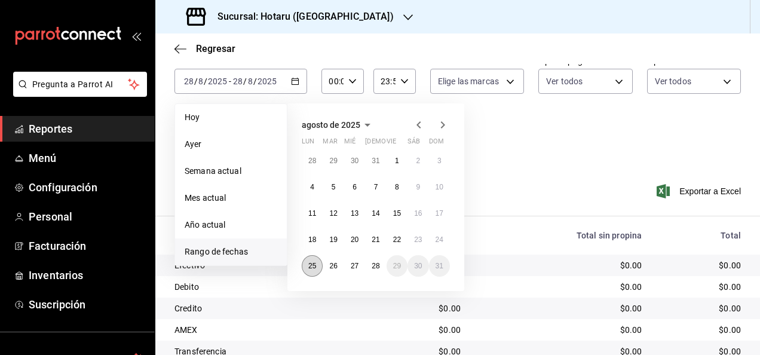
click at [318, 263] on button "25" at bounding box center [312, 265] width 21 height 21
click at [377, 269] on abbr "28" at bounding box center [375, 266] width 8 height 8
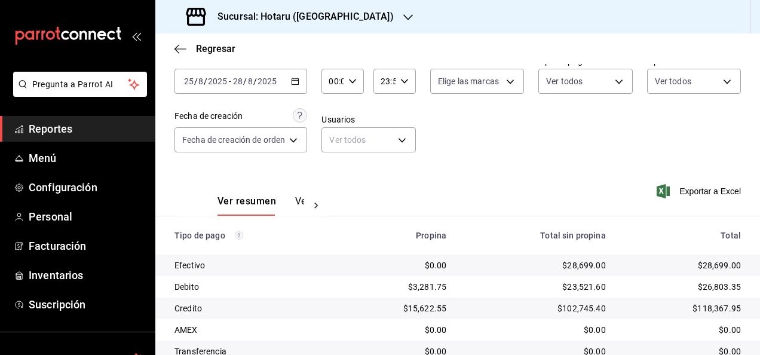
click at [352, 77] on icon "button" at bounding box center [352, 81] width 8 height 8
click at [334, 136] on span "05" at bounding box center [333, 136] width 2 height 10
type input "05:00"
click at [405, 82] on div at bounding box center [380, 177] width 760 height 355
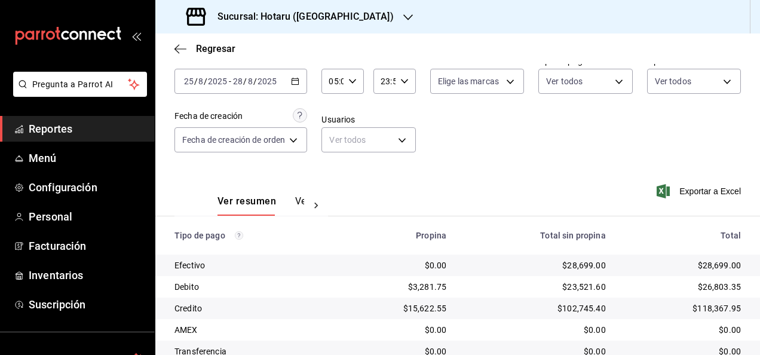
click at [405, 82] on icon "button" at bounding box center [404, 81] width 8 height 8
click at [383, 139] on span "05" at bounding box center [383, 141] width 2 height 10
click at [405, 111] on span "00" at bounding box center [404, 112] width 2 height 10
type input "05:00"
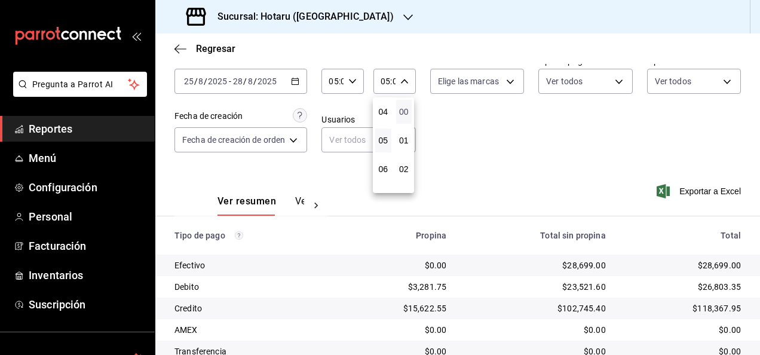
click at [405, 111] on span "00" at bounding box center [404, 112] width 2 height 10
click at [482, 126] on div at bounding box center [380, 177] width 760 height 355
click at [684, 188] on span "Exportar a Excel" at bounding box center [700, 191] width 82 height 14
click at [352, 18] on div "Sucursal: Hotaru ([GEOGRAPHIC_DATA])" at bounding box center [291, 16] width 253 height 33
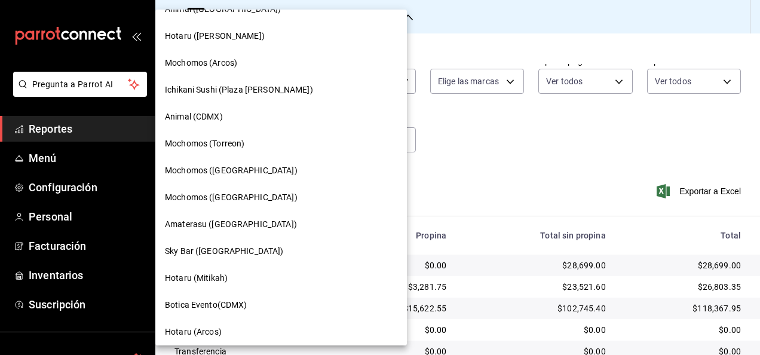
scroll to position [244, 0]
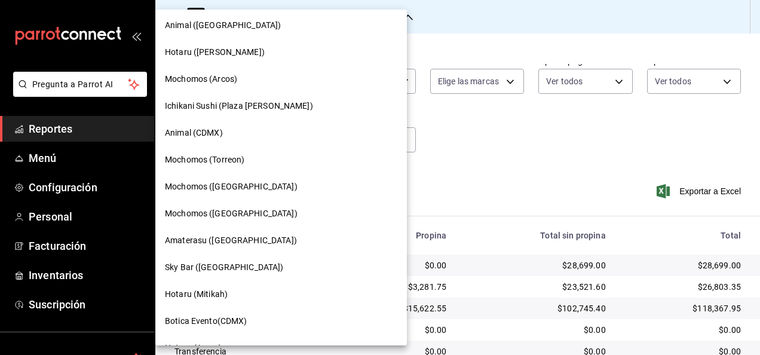
click at [272, 113] on div "Ichikani Sushi (Plaza [PERSON_NAME])" at bounding box center [280, 106] width 251 height 27
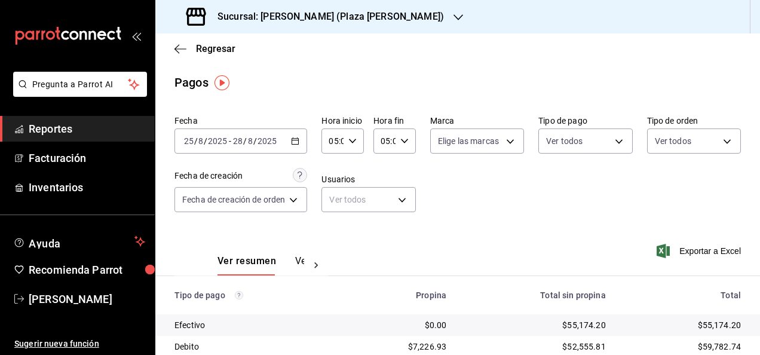
click at [119, 131] on span "Reportes" at bounding box center [87, 129] width 116 height 16
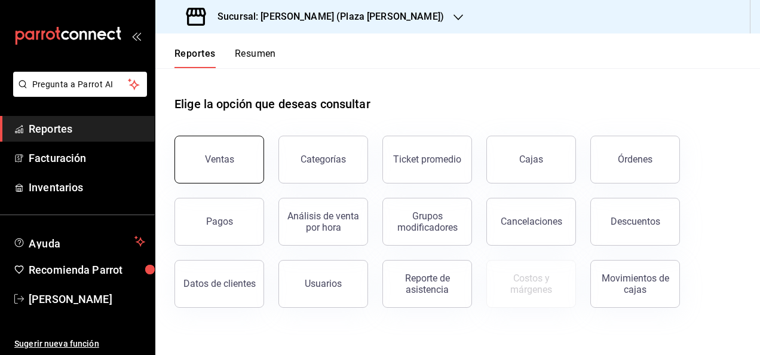
click at [225, 164] on div "Ventas" at bounding box center [219, 158] width 29 height 11
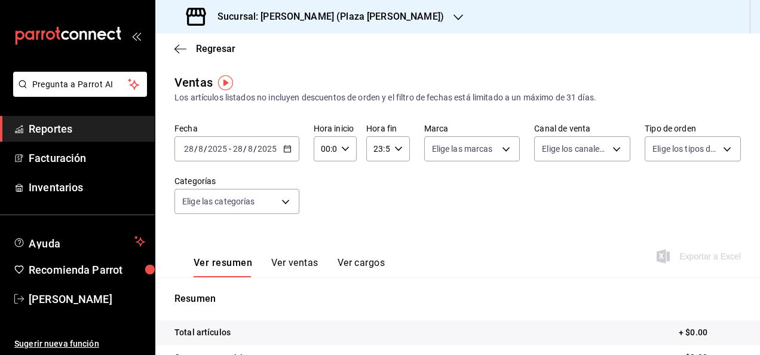
click at [290, 150] on icon "button" at bounding box center [287, 149] width 8 height 8
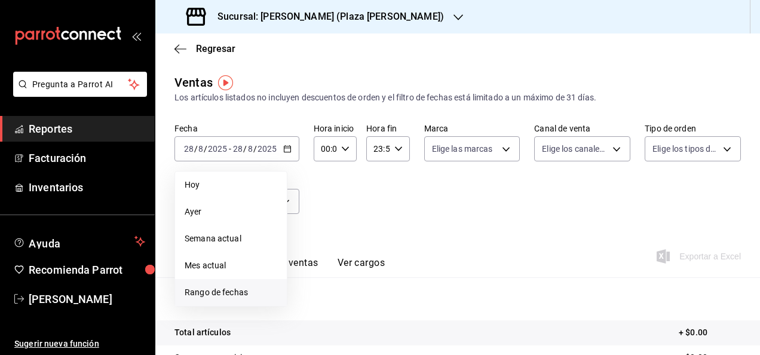
click at [246, 293] on span "Rango de fechas" at bounding box center [231, 292] width 93 height 13
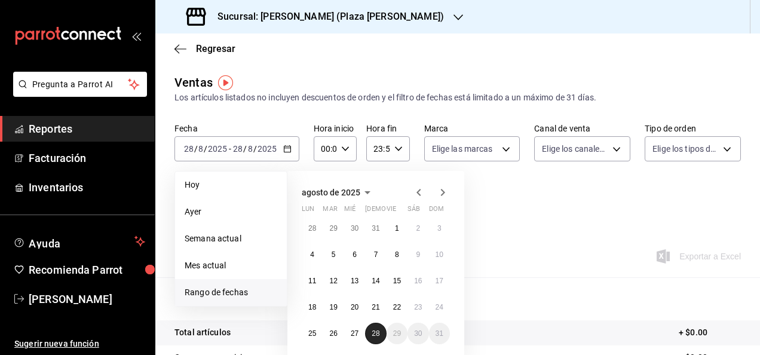
click at [374, 329] on abbr "28" at bounding box center [375, 333] width 8 height 8
click at [402, 228] on button "1" at bounding box center [396, 227] width 21 height 21
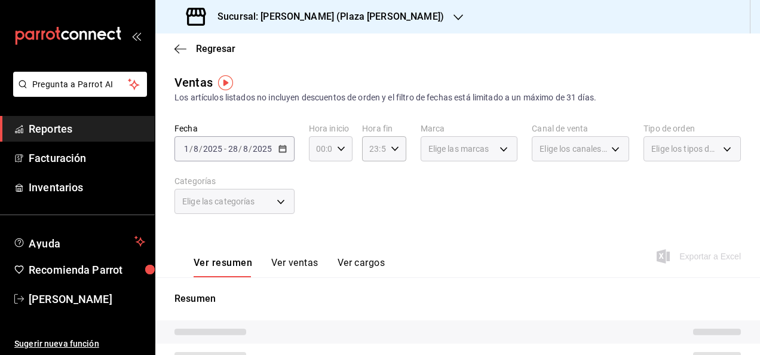
click at [342, 149] on icon "button" at bounding box center [341, 149] width 8 height 8
click at [318, 202] on span "05" at bounding box center [318, 203] width 2 height 10
type input "05:00"
click at [340, 180] on span "00" at bounding box center [340, 179] width 2 height 10
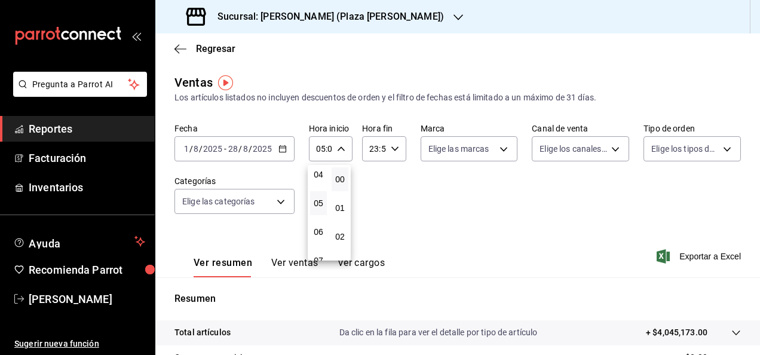
click at [393, 149] on div at bounding box center [380, 177] width 760 height 355
click at [397, 150] on div "23:59 Hora fin" at bounding box center [384, 148] width 44 height 25
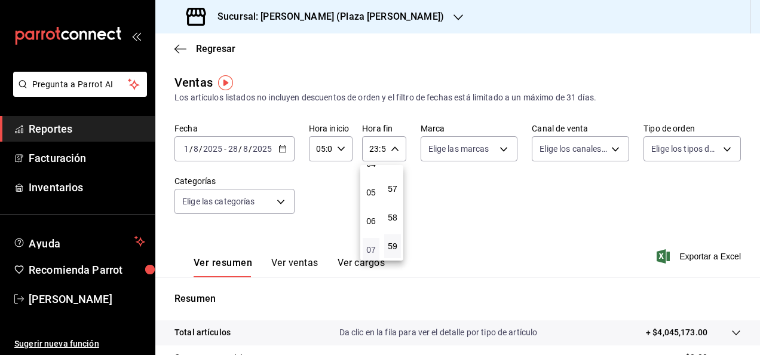
scroll to position [115, 0]
click at [371, 204] on span "05" at bounding box center [371, 208] width 2 height 10
click at [392, 179] on span "00" at bounding box center [392, 179] width 2 height 10
type input "05:00"
click at [392, 179] on span "00" at bounding box center [392, 179] width 2 height 10
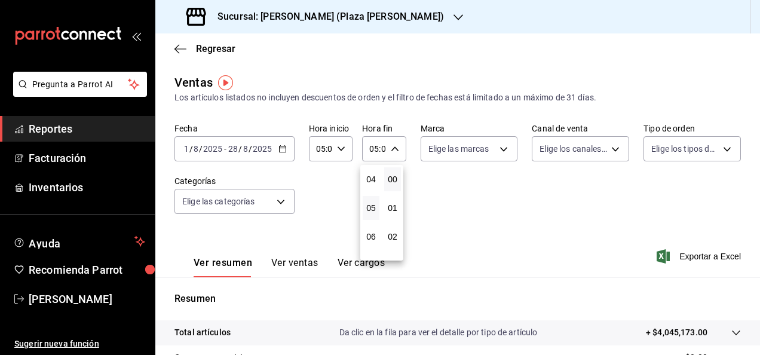
click at [454, 195] on div at bounding box center [380, 177] width 760 height 355
click at [115, 134] on span "Reportes" at bounding box center [87, 129] width 116 height 16
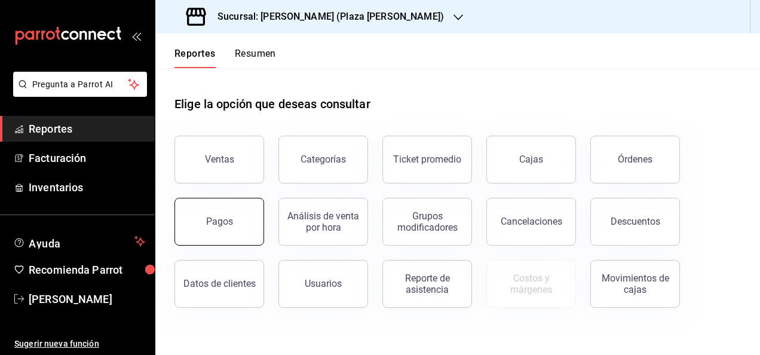
click at [211, 224] on div "Pagos" at bounding box center [219, 221] width 27 height 11
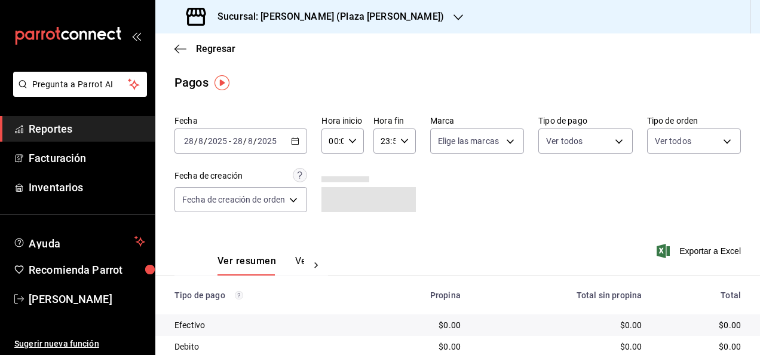
click at [292, 134] on div "[DATE] [DATE] - [DATE] [DATE]" at bounding box center [240, 140] width 133 height 25
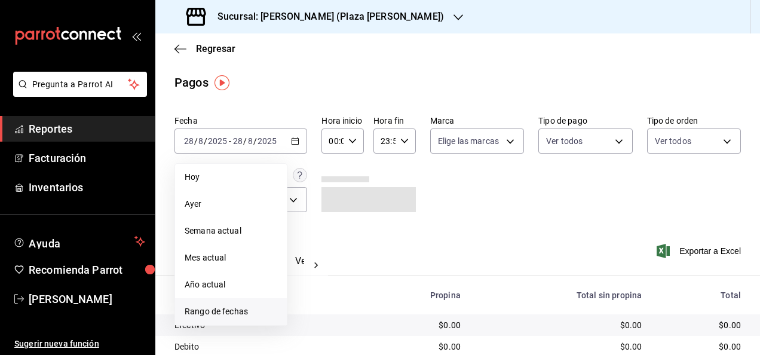
click at [259, 306] on span "Rango de fechas" at bounding box center [231, 311] width 93 height 13
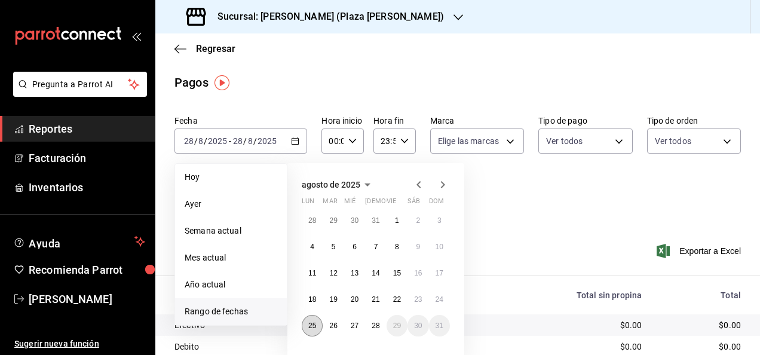
click at [310, 322] on abbr "25" at bounding box center [312, 325] width 8 height 8
click at [370, 324] on button "28" at bounding box center [375, 325] width 21 height 21
click at [315, 332] on button "25" at bounding box center [312, 325] width 21 height 21
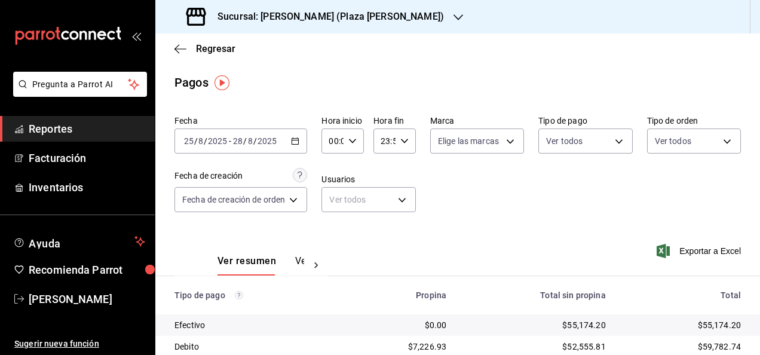
click at [353, 140] on icon "button" at bounding box center [352, 141] width 8 height 8
click at [334, 192] on span "05" at bounding box center [333, 195] width 2 height 10
type input "05:00"
click at [412, 168] on div at bounding box center [380, 177] width 760 height 355
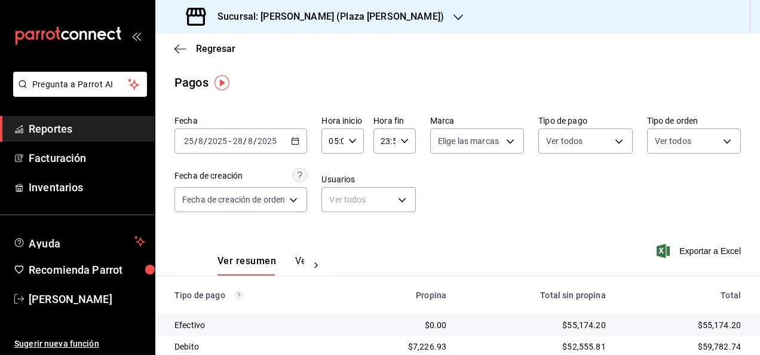
click at [404, 145] on div "23:59 Hora fin" at bounding box center [394, 140] width 42 height 25
click at [384, 199] on span "05" at bounding box center [383, 200] width 2 height 10
click at [404, 174] on span "00" at bounding box center [404, 172] width 2 height 10
type input "05:00"
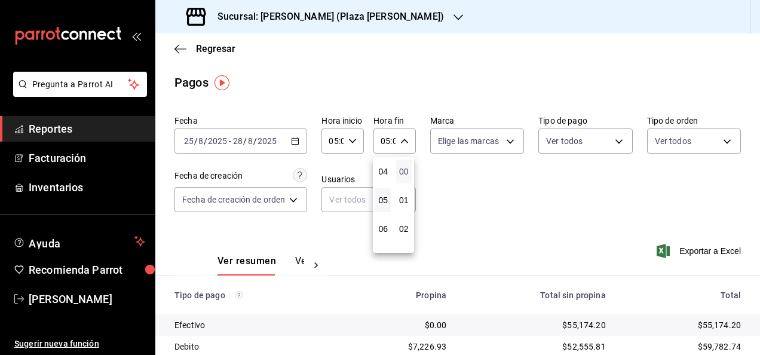
click at [404, 174] on span "00" at bounding box center [404, 172] width 2 height 10
click at [466, 193] on div at bounding box center [380, 177] width 760 height 355
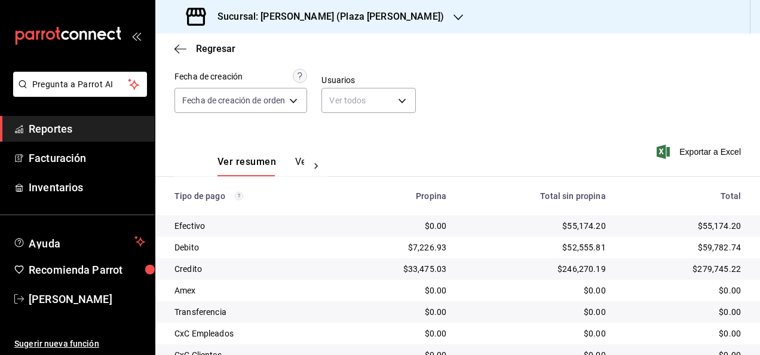
scroll to position [31, 0]
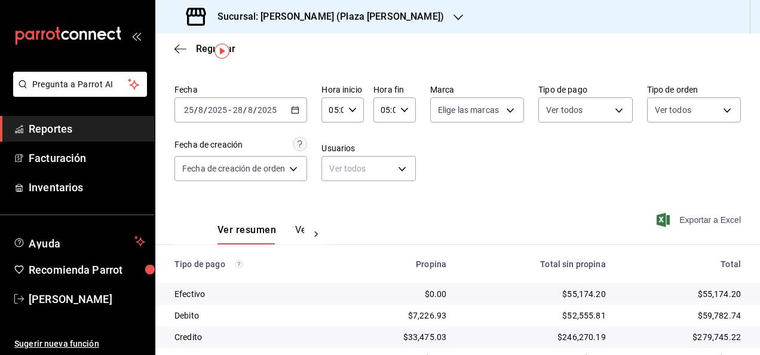
click at [707, 223] on span "Exportar a Excel" at bounding box center [700, 220] width 82 height 14
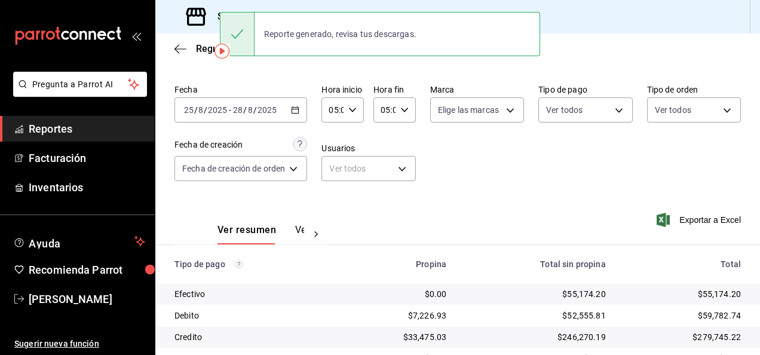
click at [113, 122] on span "Reportes" at bounding box center [87, 129] width 116 height 16
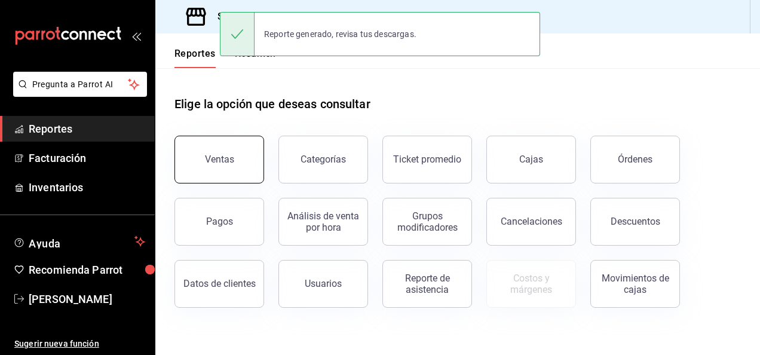
click at [215, 155] on div "Ventas" at bounding box center [219, 158] width 29 height 11
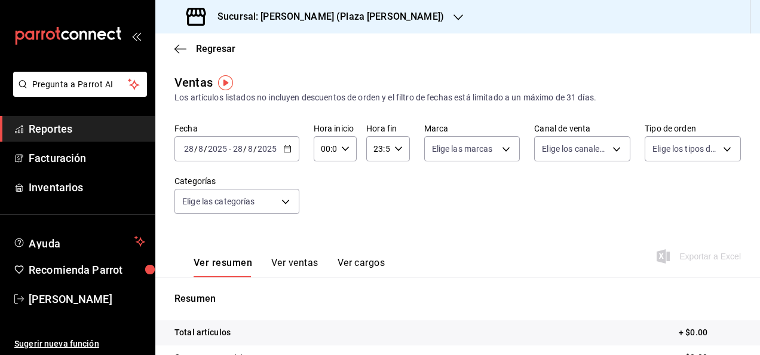
click at [285, 152] on \(Stroke\) "button" at bounding box center [287, 149] width 7 height 7
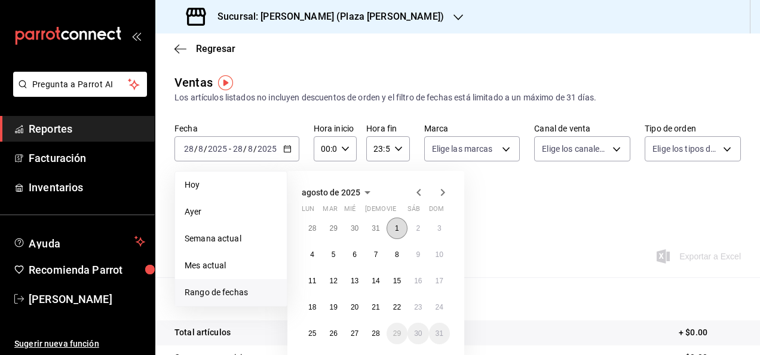
click at [398, 228] on abbr "1" at bounding box center [397, 228] width 4 height 8
click at [383, 335] on button "28" at bounding box center [375, 332] width 21 height 21
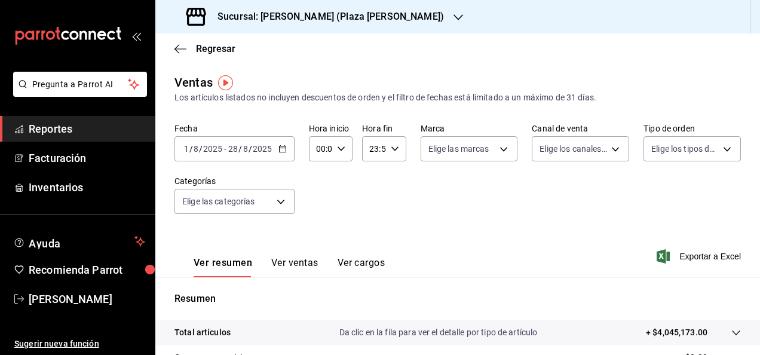
click at [346, 149] on div "00:00 Hora inicio" at bounding box center [331, 148] width 44 height 25
click at [318, 210] on button "05" at bounding box center [318, 203] width 17 height 24
type input "05:00"
click at [376, 211] on div at bounding box center [380, 177] width 760 height 355
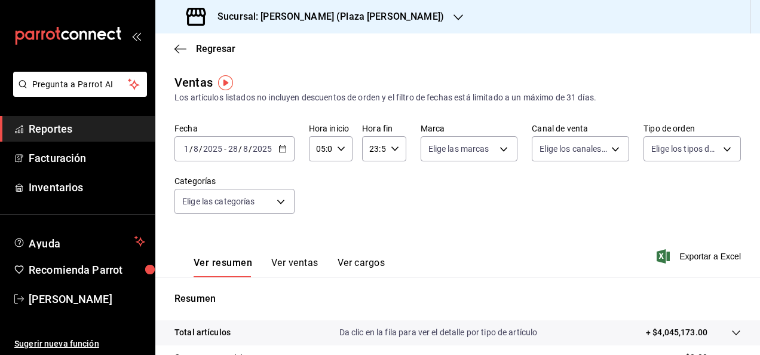
click at [398, 151] on div "23:59 Hora fin" at bounding box center [384, 148] width 44 height 25
click at [372, 211] on span "05" at bounding box center [371, 208] width 2 height 10
click at [394, 183] on span "00" at bounding box center [392, 179] width 2 height 10
type input "05:00"
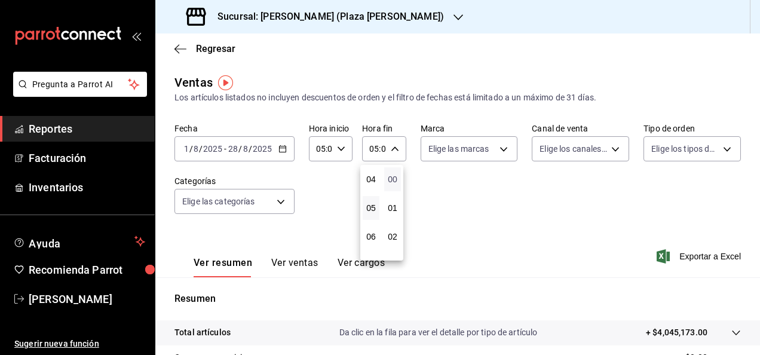
click at [394, 183] on span "00" at bounding box center [392, 179] width 2 height 10
click at [468, 216] on div at bounding box center [380, 177] width 760 height 355
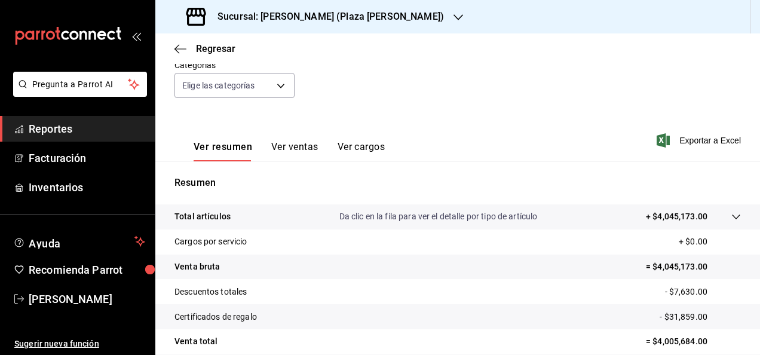
scroll to position [217, 0]
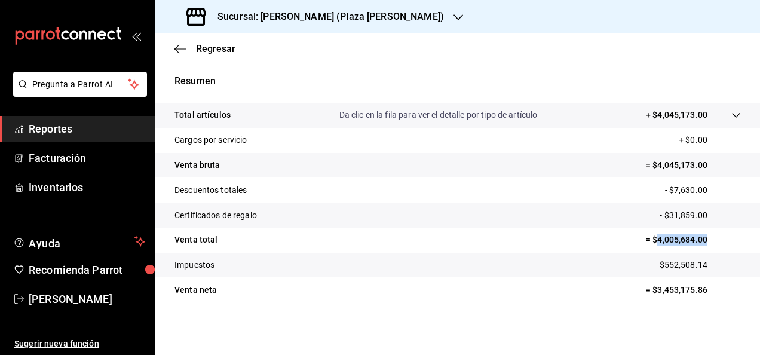
drag, startPoint x: 647, startPoint y: 239, endPoint x: 723, endPoint y: 241, distance: 75.9
click at [723, 241] on p "= $4,005,684.00" at bounding box center [693, 239] width 95 height 13
copy p "4,005,684.00"
click at [453, 13] on icon "button" at bounding box center [458, 18] width 10 height 10
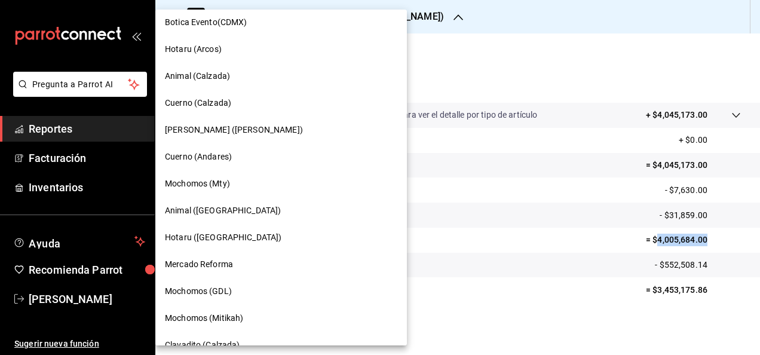
scroll to position [423, 0]
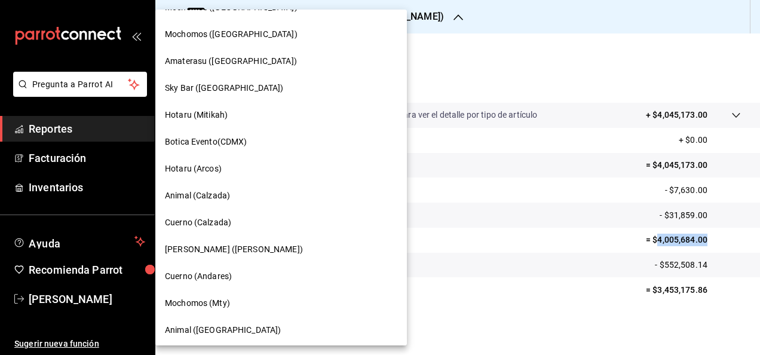
click at [253, 247] on span "[PERSON_NAME] ([PERSON_NAME])" at bounding box center [234, 249] width 138 height 13
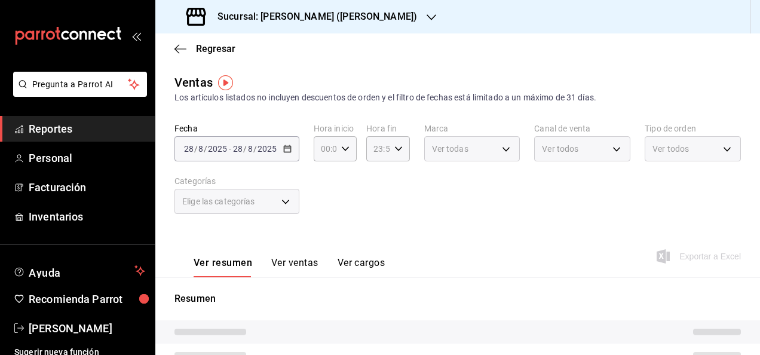
type input "05:00"
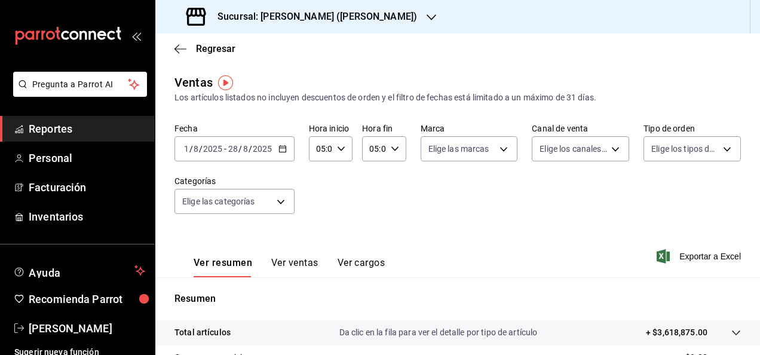
click at [392, 152] on icon "button" at bounding box center [395, 149] width 8 height 8
click at [395, 174] on button "00" at bounding box center [392, 179] width 17 height 24
click at [340, 145] on div at bounding box center [380, 177] width 760 height 355
click at [339, 149] on icon "button" at bounding box center [341, 149] width 8 height 8
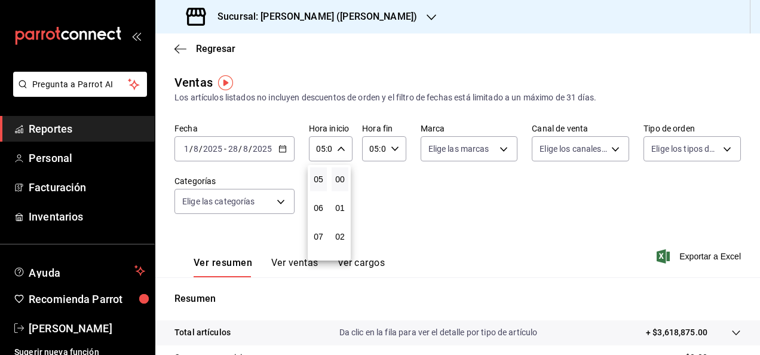
click at [348, 174] on button "00" at bounding box center [339, 179] width 17 height 24
click at [502, 209] on div at bounding box center [380, 177] width 760 height 355
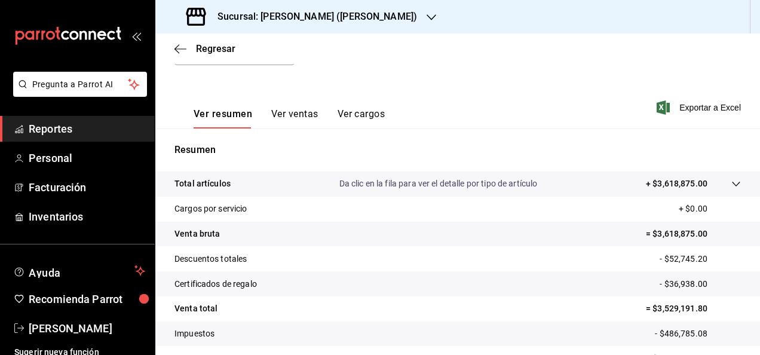
scroll to position [217, 0]
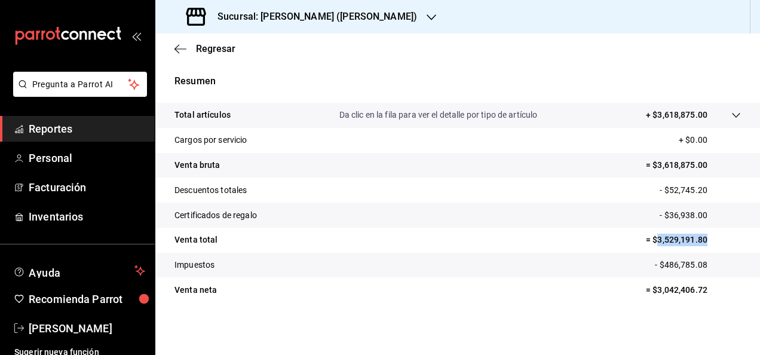
drag, startPoint x: 647, startPoint y: 235, endPoint x: 708, endPoint y: 239, distance: 61.0
click at [708, 239] on p "= $3,529,191.80" at bounding box center [693, 239] width 95 height 13
copy p "3,529,191.80"
click at [84, 130] on span "Reportes" at bounding box center [87, 129] width 116 height 16
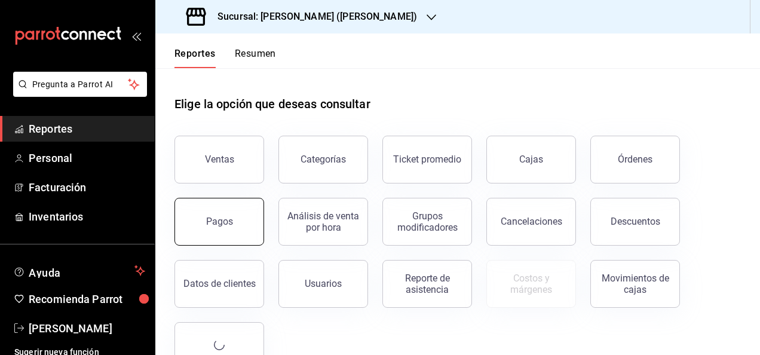
click at [238, 208] on button "Pagos" at bounding box center [219, 222] width 90 height 48
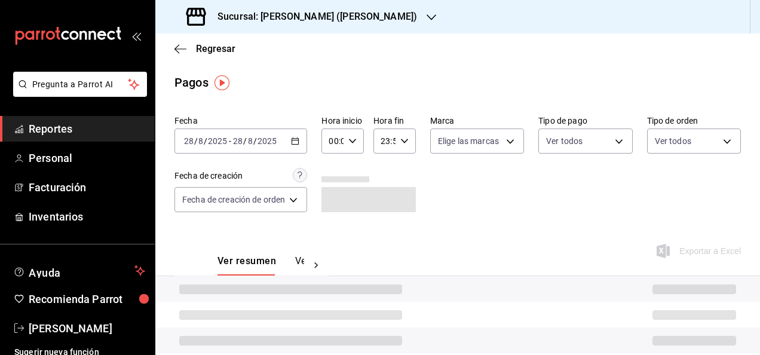
click at [299, 145] on icon "button" at bounding box center [295, 141] width 8 height 8
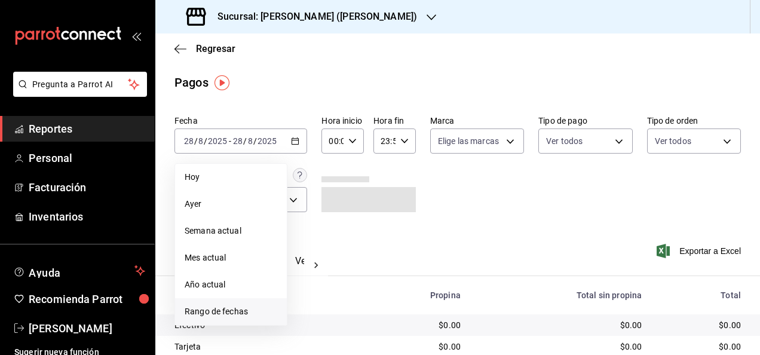
click at [239, 314] on span "Rango de fechas" at bounding box center [231, 311] width 93 height 13
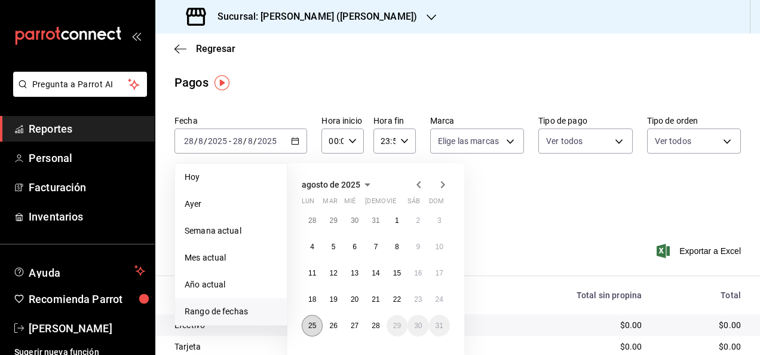
click at [307, 328] on button "25" at bounding box center [312, 325] width 21 height 21
click at [373, 331] on button "28" at bounding box center [375, 325] width 21 height 21
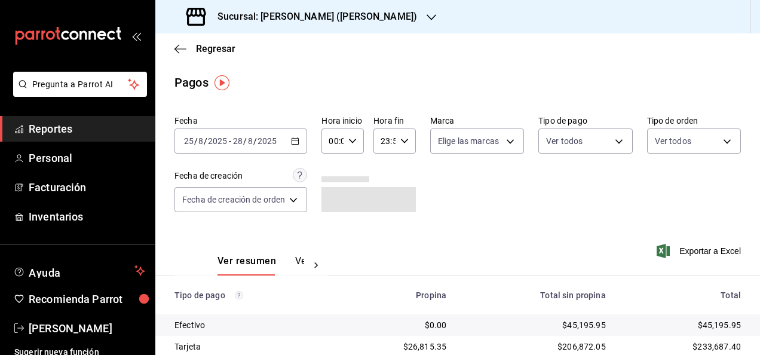
click at [354, 142] on icon "button" at bounding box center [352, 141] width 8 height 8
click at [334, 198] on span "05" at bounding box center [333, 195] width 2 height 10
type input "05:00"
click at [404, 145] on div at bounding box center [380, 177] width 760 height 355
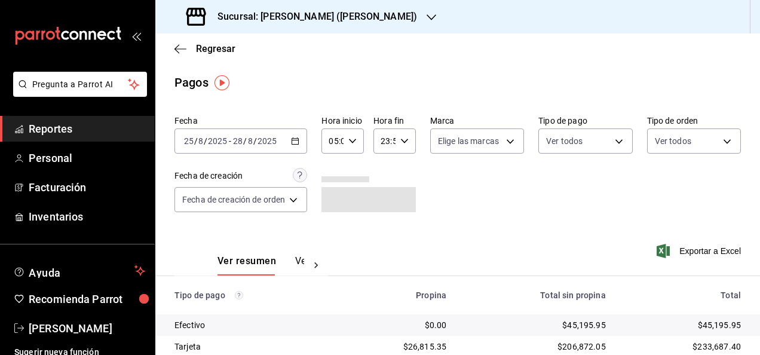
click at [404, 145] on icon "button" at bounding box center [404, 141] width 8 height 8
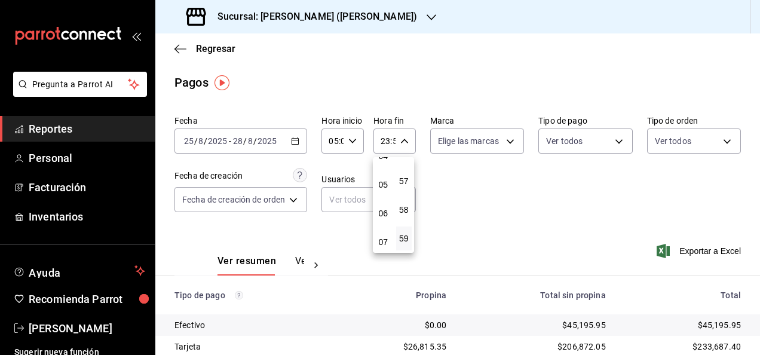
scroll to position [115, 0]
click at [382, 200] on span "05" at bounding box center [383, 200] width 2 height 10
click at [409, 168] on button "00" at bounding box center [404, 171] width 16 height 24
type input "05:00"
click at [405, 172] on span "00" at bounding box center [404, 172] width 2 height 10
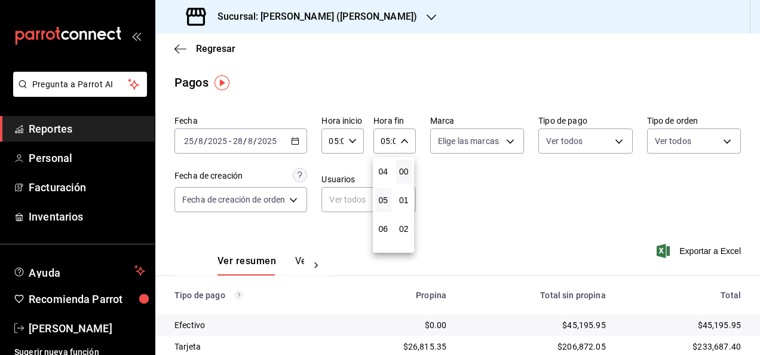
click at [448, 174] on div at bounding box center [380, 177] width 760 height 355
click at [712, 249] on span "Exportar a Excel" at bounding box center [700, 251] width 82 height 14
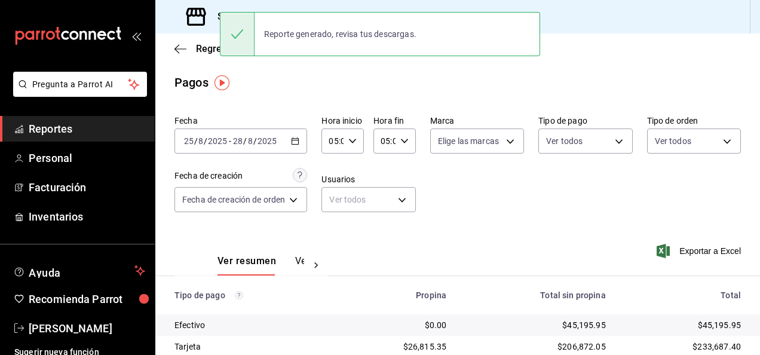
click at [332, 87] on div "Pagos" at bounding box center [457, 82] width 604 height 18
click at [311, 7] on div "Sucursal: [PERSON_NAME] ([PERSON_NAME])" at bounding box center [303, 16] width 276 height 33
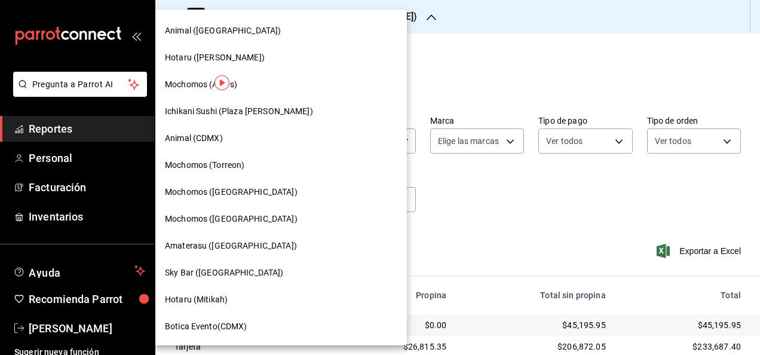
scroll to position [299, 0]
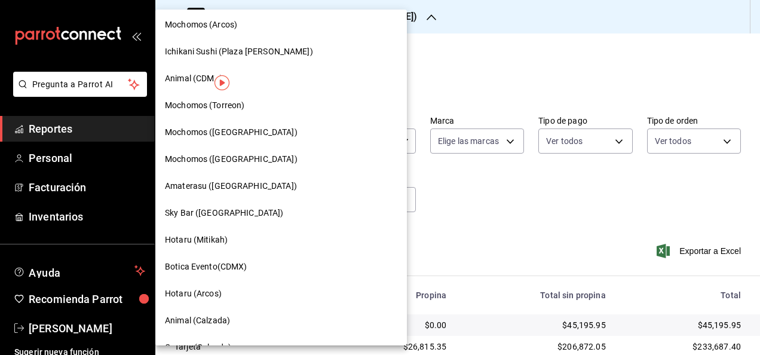
drag, startPoint x: 441, startPoint y: 90, endPoint x: 438, endPoint y: 82, distance: 7.8
click at [441, 84] on div at bounding box center [380, 177] width 760 height 355
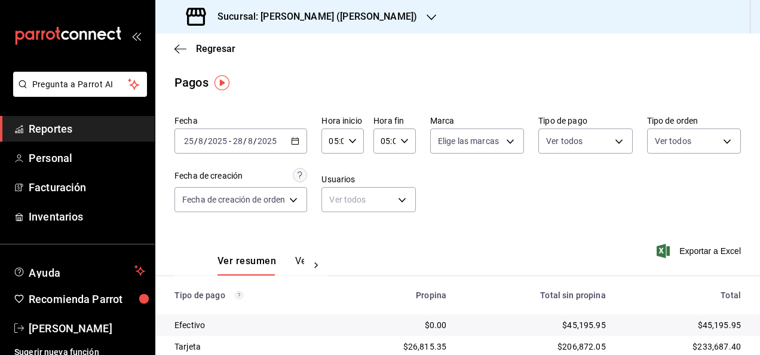
click at [432, 44] on div "Regresar" at bounding box center [457, 48] width 604 height 30
click at [426, 17] on icon "button" at bounding box center [431, 17] width 10 height 6
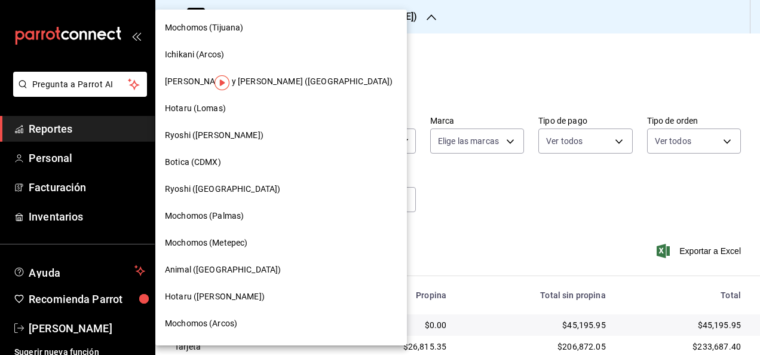
click at [402, 17] on div at bounding box center [380, 177] width 760 height 355
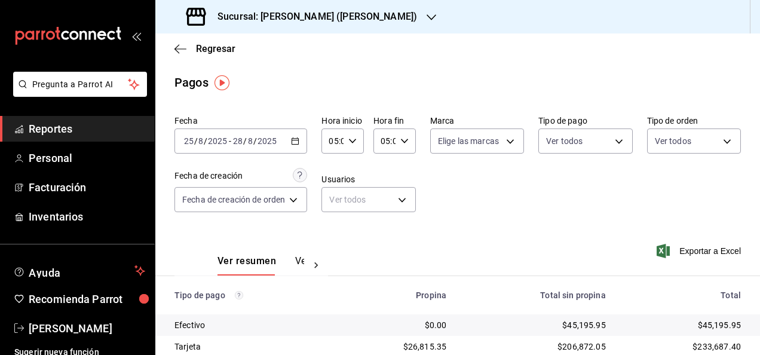
click at [418, 72] on main "Regresar Pagos Fecha [DATE] [DATE] - [DATE] [DATE] Hora inicio 05:00 Hora inici…" at bounding box center [457, 279] width 604 height 493
click at [407, 23] on div "Sucursal: [PERSON_NAME] ([PERSON_NAME])" at bounding box center [303, 16] width 276 height 33
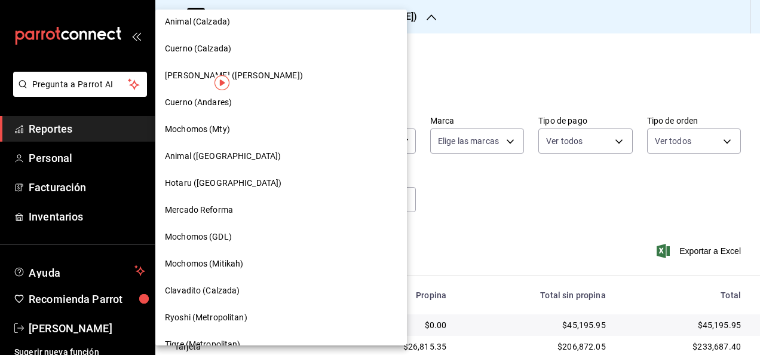
scroll to position [657, 0]
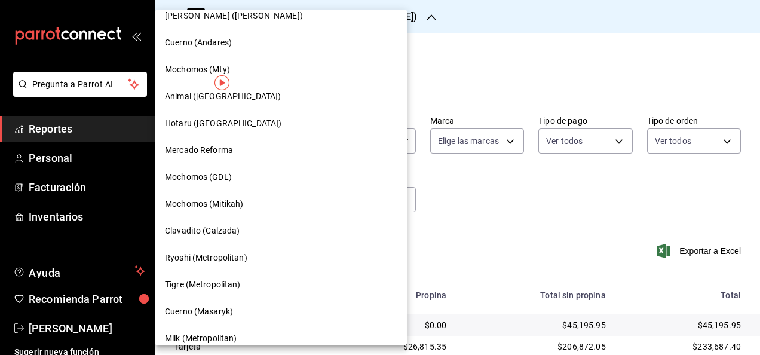
click at [258, 255] on div "Ryoshi (Metropolitan)" at bounding box center [281, 257] width 232 height 13
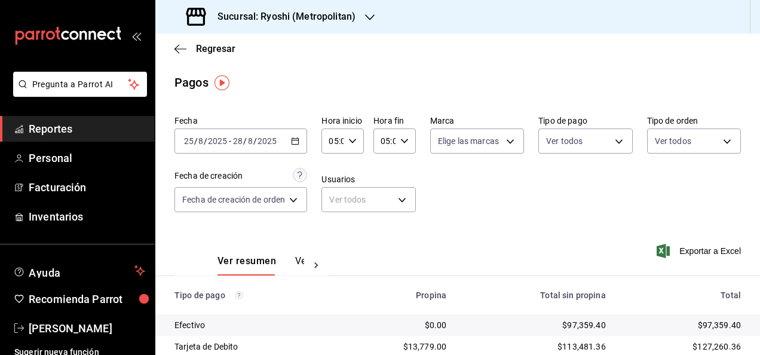
click at [503, 204] on div "Fecha [DATE] [DATE] - [DATE] [DATE] Hora inicio 05:00 Hora inicio Hora fin 05:0…" at bounding box center [457, 168] width 566 height 116
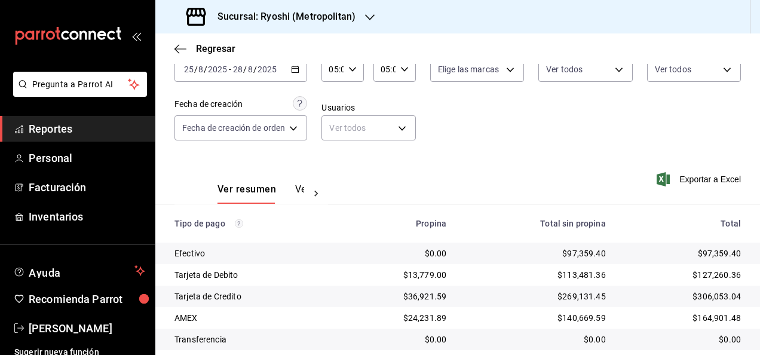
scroll to position [0, 0]
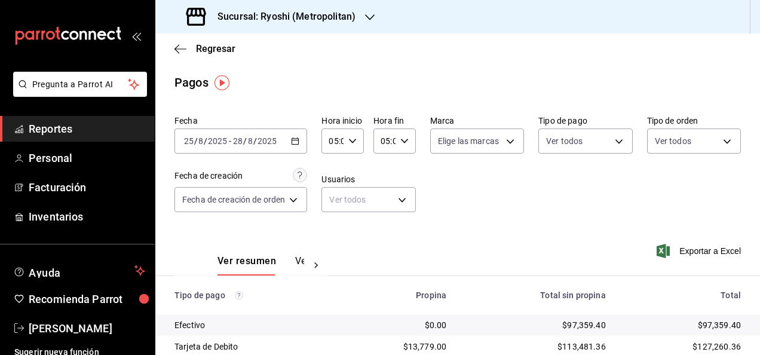
click at [298, 139] on \(Stroke\) "button" at bounding box center [294, 141] width 7 height 7
click at [102, 118] on link "Reportes" at bounding box center [77, 129] width 155 height 26
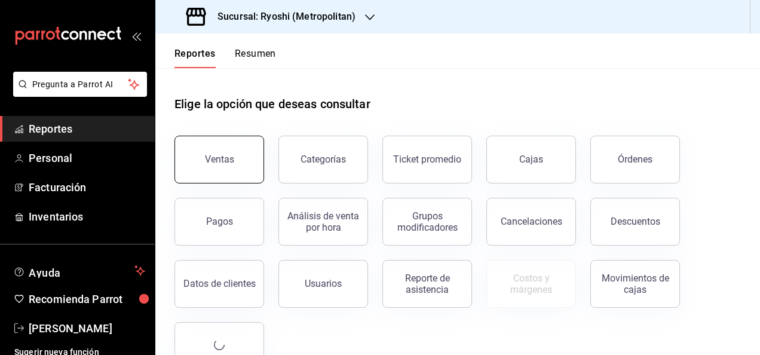
click at [226, 145] on button "Ventas" at bounding box center [219, 160] width 90 height 48
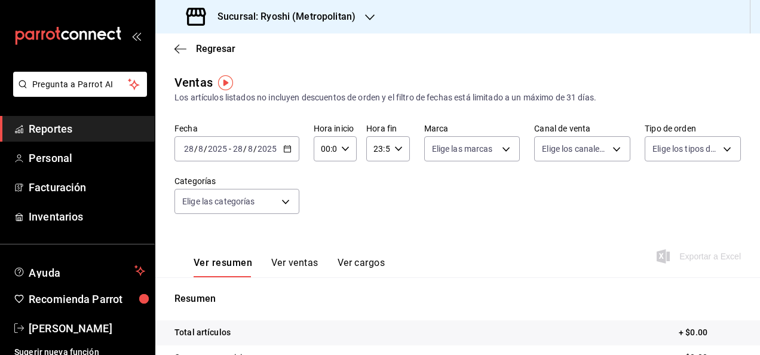
click at [284, 155] on div "[DATE] [DATE] - [DATE] [DATE]" at bounding box center [236, 148] width 125 height 25
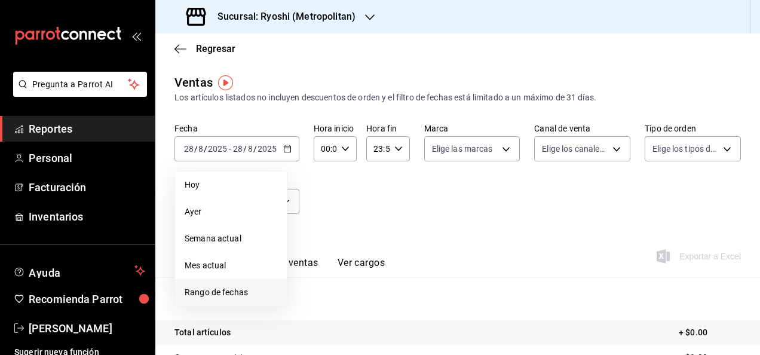
click at [247, 297] on span "Rango de fechas" at bounding box center [231, 292] width 93 height 13
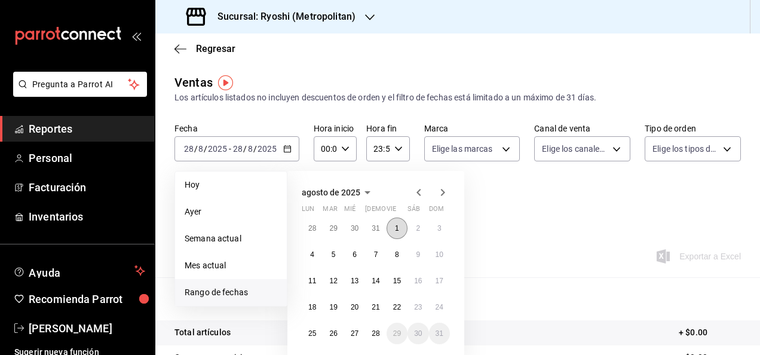
click at [393, 223] on button "1" at bounding box center [396, 227] width 21 height 21
click at [377, 338] on button "28" at bounding box center [375, 332] width 21 height 21
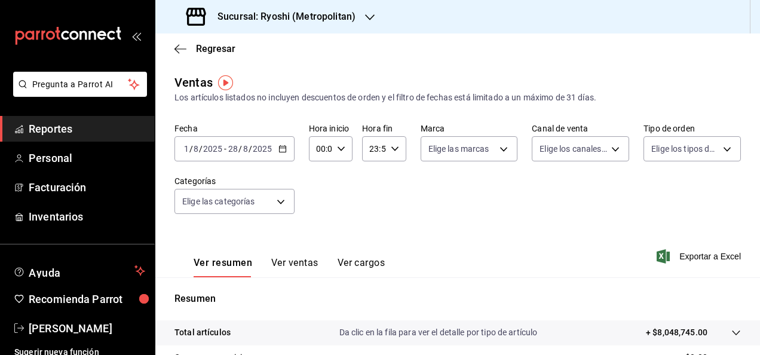
click at [338, 146] on icon "button" at bounding box center [341, 149] width 8 height 8
click at [317, 199] on span "05" at bounding box center [318, 203] width 2 height 10
type input "05:00"
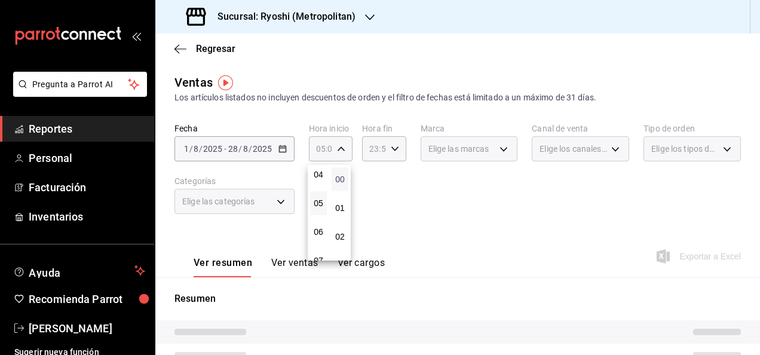
click at [339, 174] on span "00" at bounding box center [340, 179] width 2 height 10
click at [391, 163] on div at bounding box center [380, 177] width 760 height 355
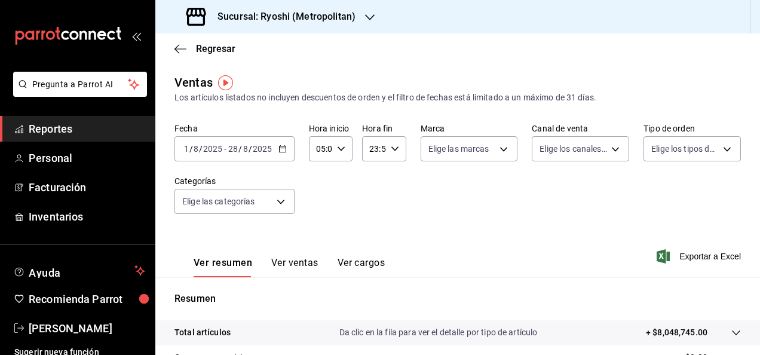
click at [395, 149] on icon "button" at bounding box center [395, 149] width 8 height 8
click at [371, 198] on button "05" at bounding box center [370, 208] width 17 height 24
click at [394, 178] on span "00" at bounding box center [392, 179] width 2 height 10
type input "05:00"
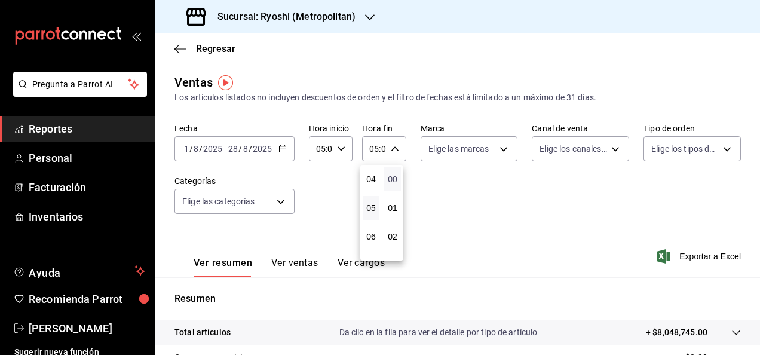
click at [394, 177] on span "00" at bounding box center [392, 179] width 2 height 10
click at [491, 187] on div at bounding box center [380, 177] width 760 height 355
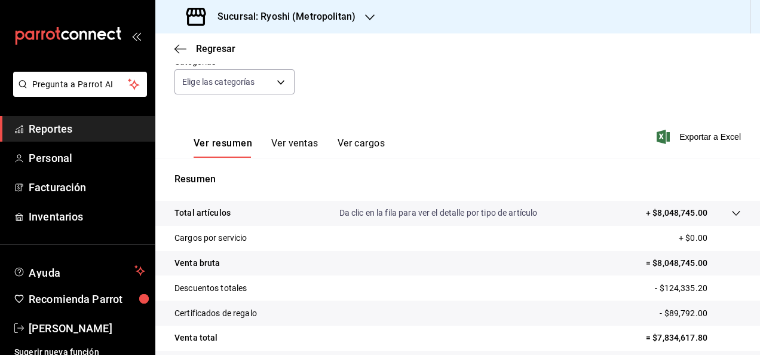
scroll to position [179, 0]
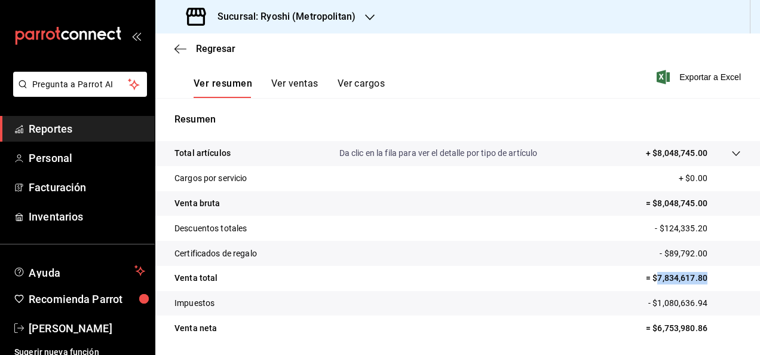
drag, startPoint x: 646, startPoint y: 277, endPoint x: 704, endPoint y: 279, distance: 58.0
click at [704, 279] on p "= $7,834,617.80" at bounding box center [693, 278] width 95 height 13
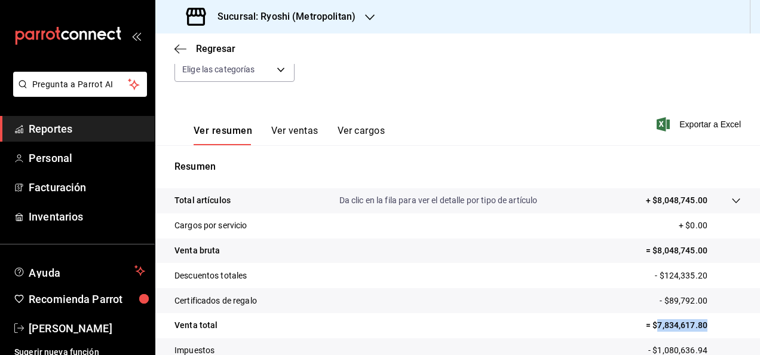
scroll to position [60, 0]
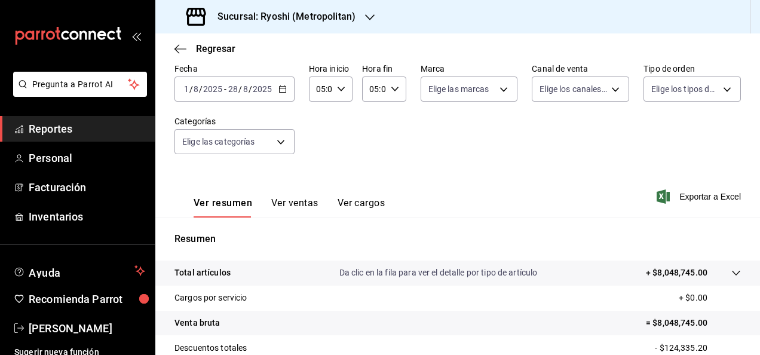
copy p "7,834,617.80"
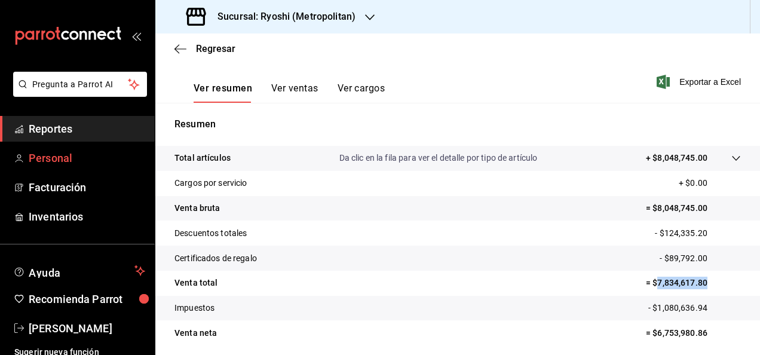
scroll to position [158, 0]
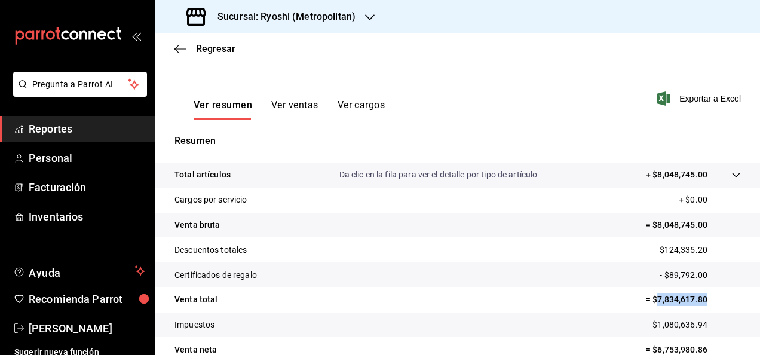
click at [60, 123] on span "Reportes" at bounding box center [87, 129] width 116 height 16
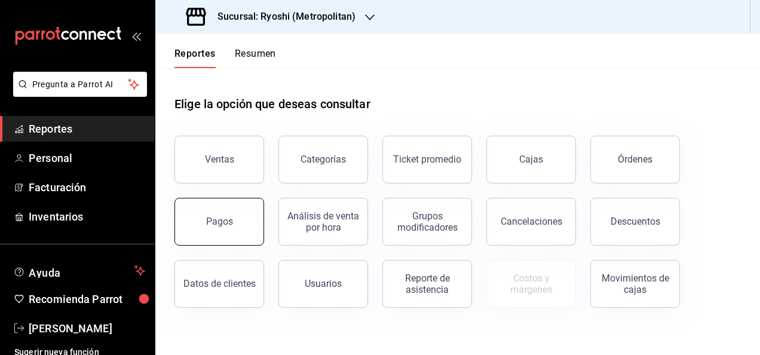
click at [233, 201] on button "Pagos" at bounding box center [219, 222] width 90 height 48
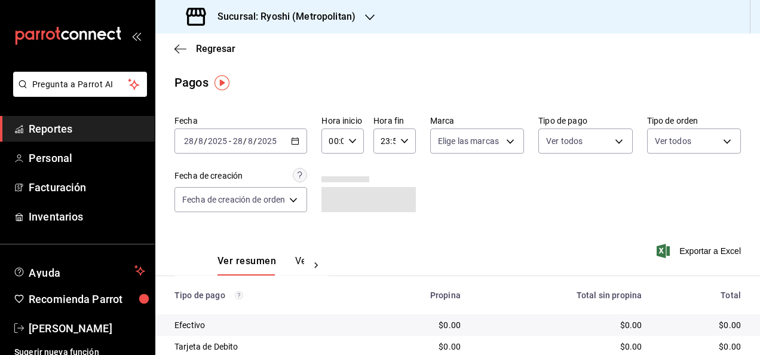
click at [299, 140] on \(Stroke\) "button" at bounding box center [295, 140] width 7 height 1
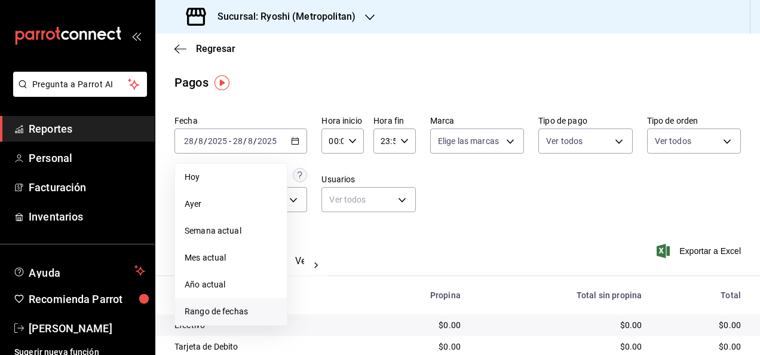
click at [233, 308] on span "Rango de fechas" at bounding box center [231, 311] width 93 height 13
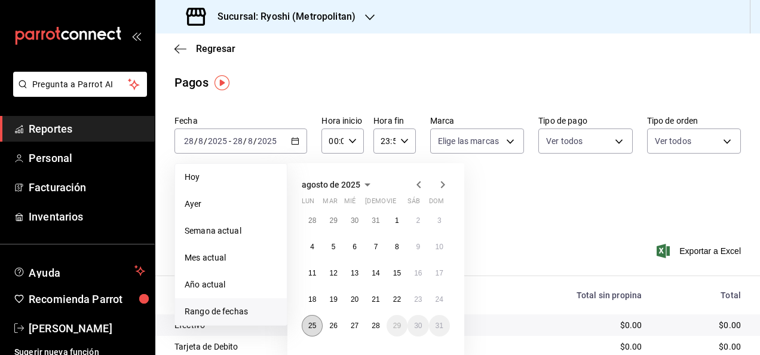
click at [311, 326] on abbr "25" at bounding box center [312, 325] width 8 height 8
click at [373, 322] on abbr "28" at bounding box center [375, 325] width 8 height 8
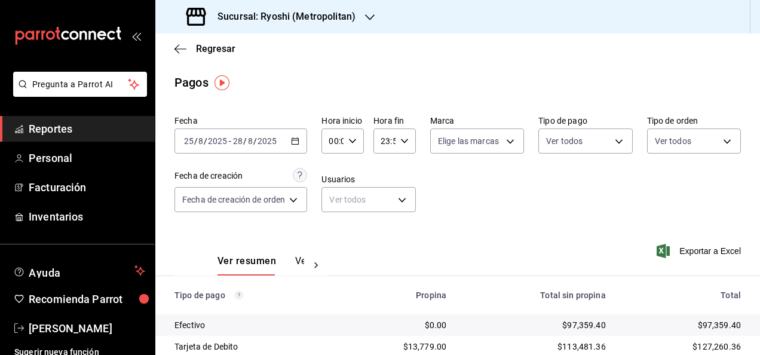
click at [349, 143] on icon "button" at bounding box center [352, 141] width 8 height 8
click at [334, 195] on span "05" at bounding box center [333, 195] width 2 height 10
type input "05:00"
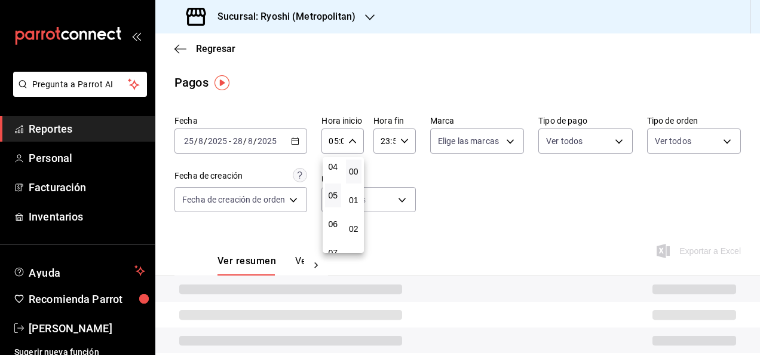
click at [422, 171] on div at bounding box center [380, 177] width 760 height 355
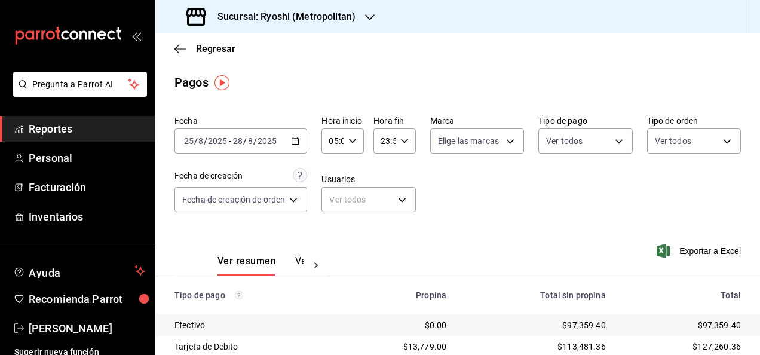
click at [400, 142] on icon "button" at bounding box center [404, 141] width 8 height 8
click at [383, 198] on span "05" at bounding box center [383, 200] width 2 height 10
click at [405, 168] on span "00" at bounding box center [404, 172] width 2 height 10
type input "05:00"
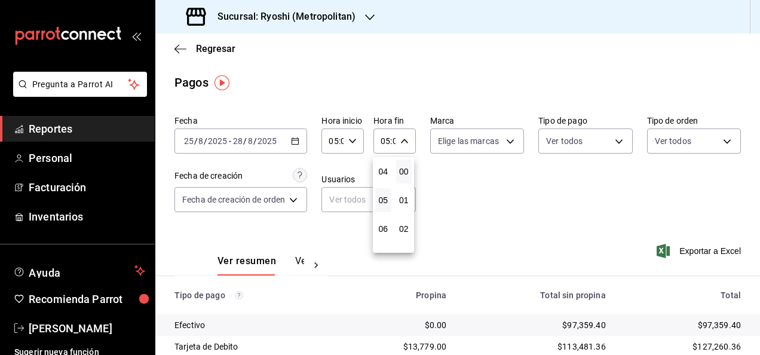
click at [447, 174] on div at bounding box center [380, 177] width 760 height 355
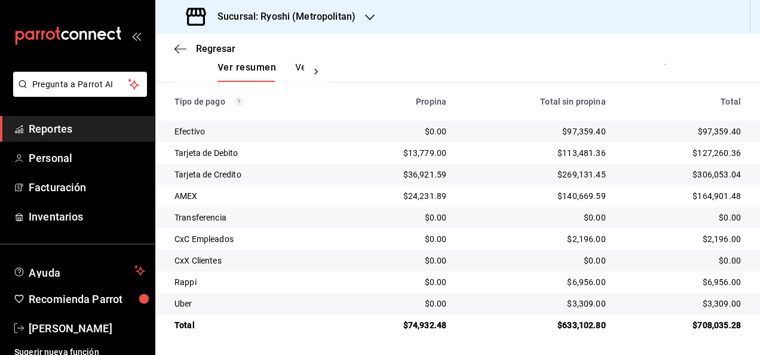
scroll to position [74, 0]
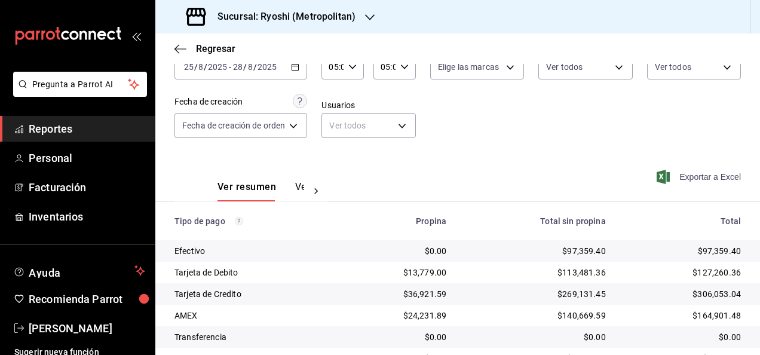
click at [686, 182] on span "Exportar a Excel" at bounding box center [700, 177] width 82 height 14
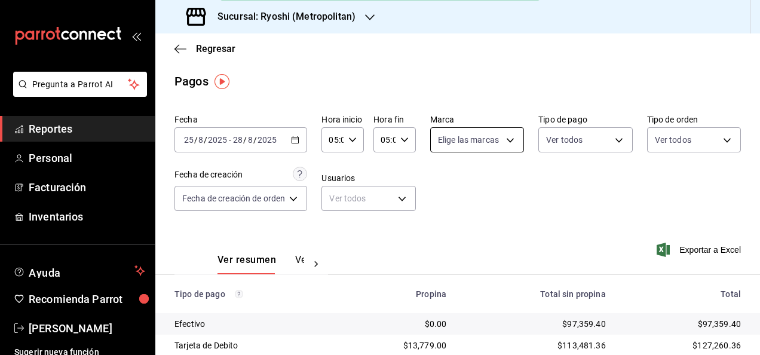
scroll to position [0, 0]
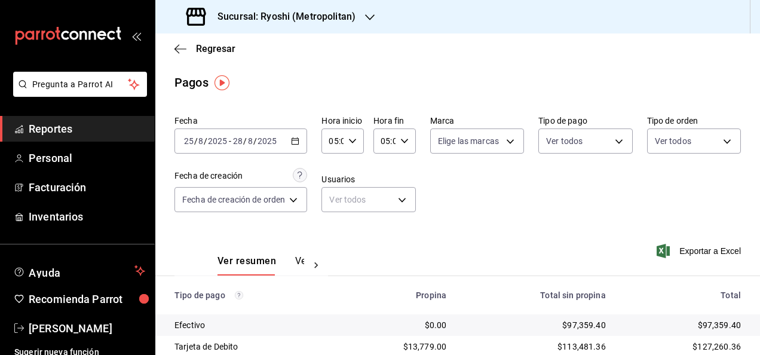
click at [367, 21] on icon "button" at bounding box center [370, 18] width 10 height 10
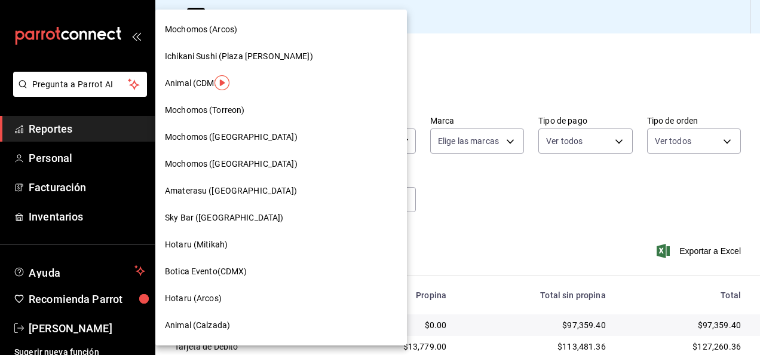
scroll to position [299, 0]
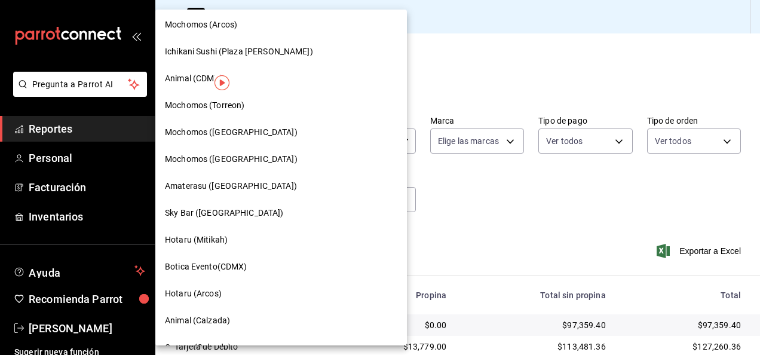
click at [257, 180] on span "Amaterasu ([GEOGRAPHIC_DATA])" at bounding box center [231, 186] width 132 height 13
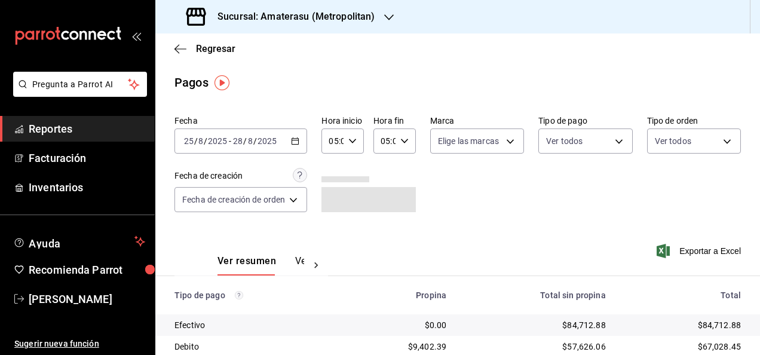
click at [295, 142] on icon "button" at bounding box center [295, 141] width 8 height 8
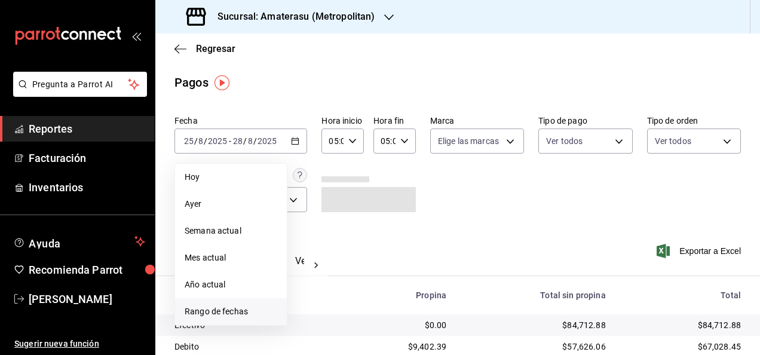
click at [244, 312] on span "Rango de fechas" at bounding box center [231, 311] width 93 height 13
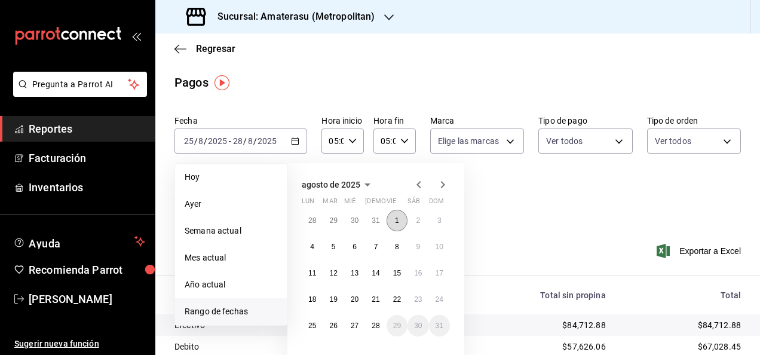
click at [399, 221] on button "1" at bounding box center [396, 220] width 21 height 21
click at [399, 223] on button "1" at bounding box center [396, 220] width 21 height 21
click at [373, 320] on button "28" at bounding box center [375, 325] width 21 height 21
type input "00:00"
type input "23:59"
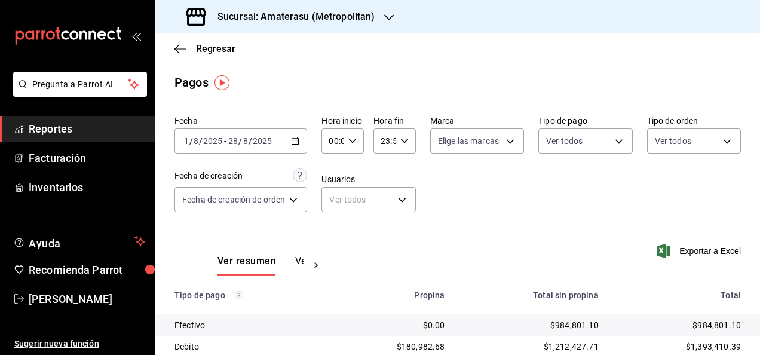
click at [352, 148] on div "00:00 Hora inicio" at bounding box center [342, 140] width 42 height 25
click at [333, 195] on span "05" at bounding box center [333, 195] width 2 height 10
type input "05:00"
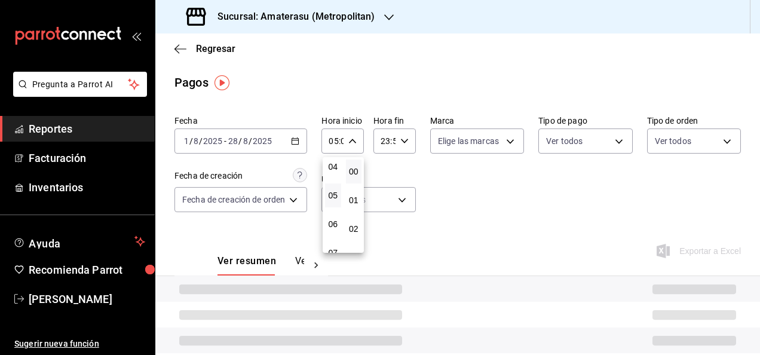
click at [438, 182] on div at bounding box center [380, 177] width 760 height 355
click at [406, 136] on div "23:59 Hora fin" at bounding box center [394, 140] width 42 height 25
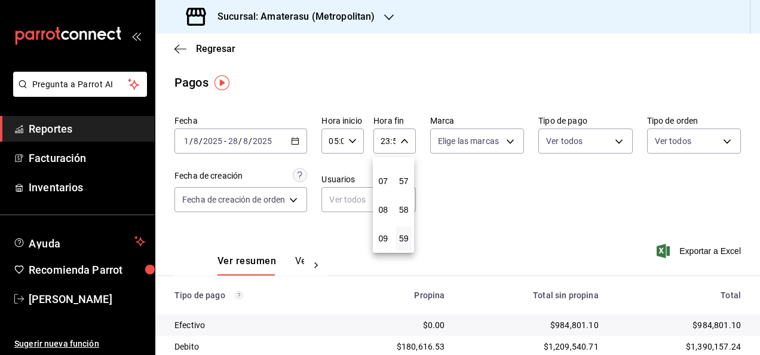
scroll to position [115, 0]
click at [382, 199] on span "05" at bounding box center [383, 200] width 2 height 10
click at [403, 167] on span "00" at bounding box center [404, 172] width 2 height 10
type input "05:00"
click at [456, 179] on div at bounding box center [380, 177] width 760 height 355
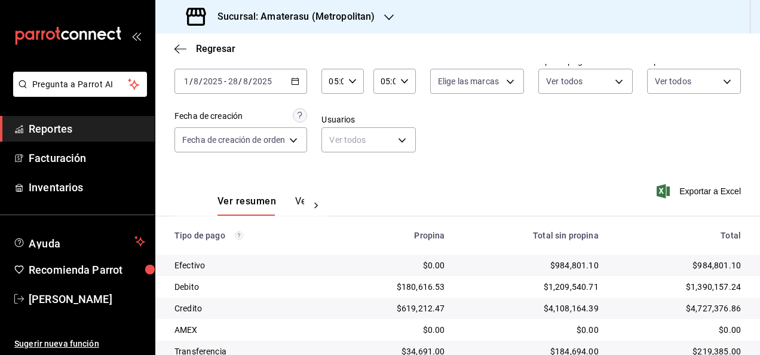
scroll to position [172, 0]
